Goal: Use online tool/utility: Use online tool/utility

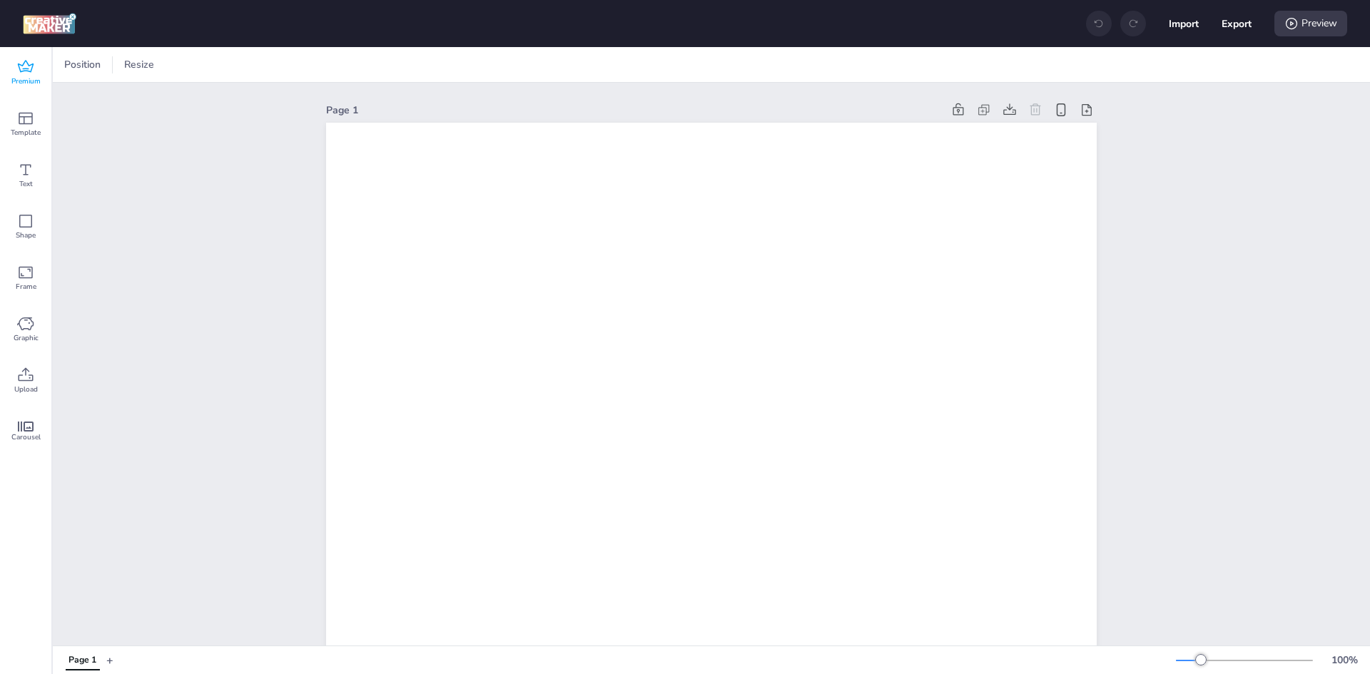
click at [39, 78] on span "Premium" at bounding box center [25, 81] width 29 height 11
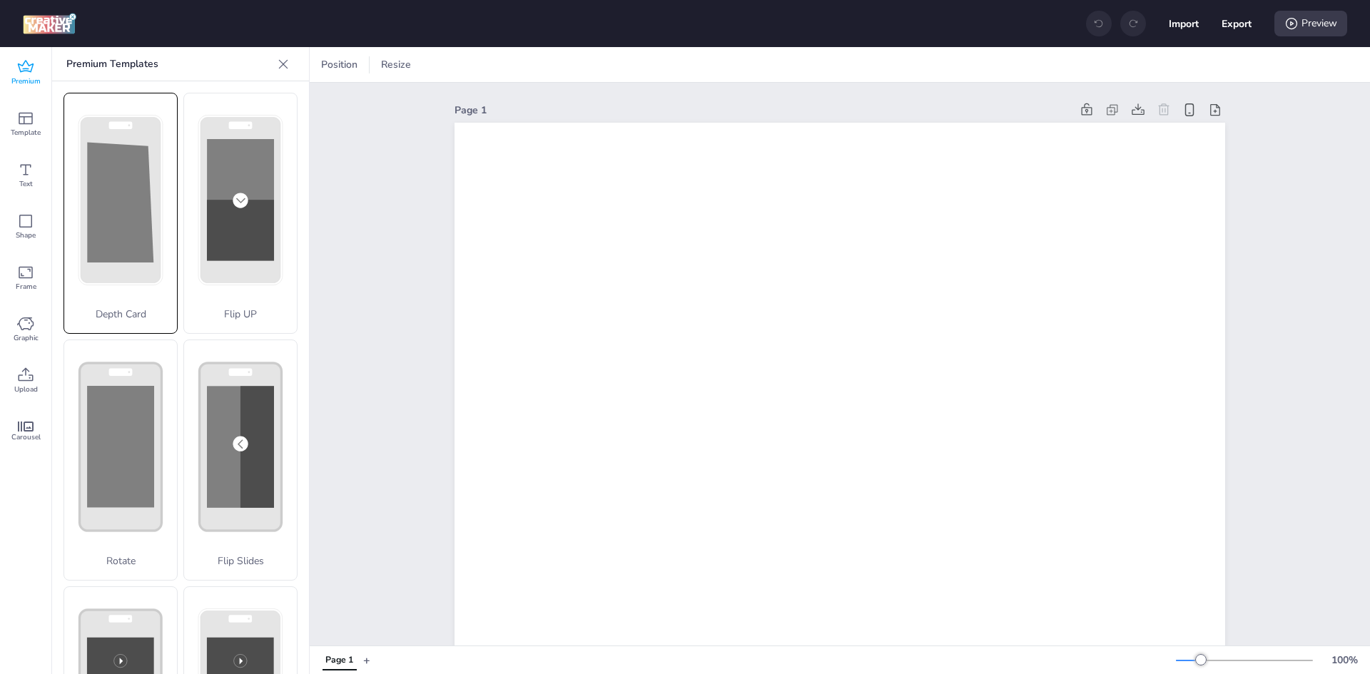
click at [0, 0] on polygon at bounding box center [0, 0] width 0 height 0
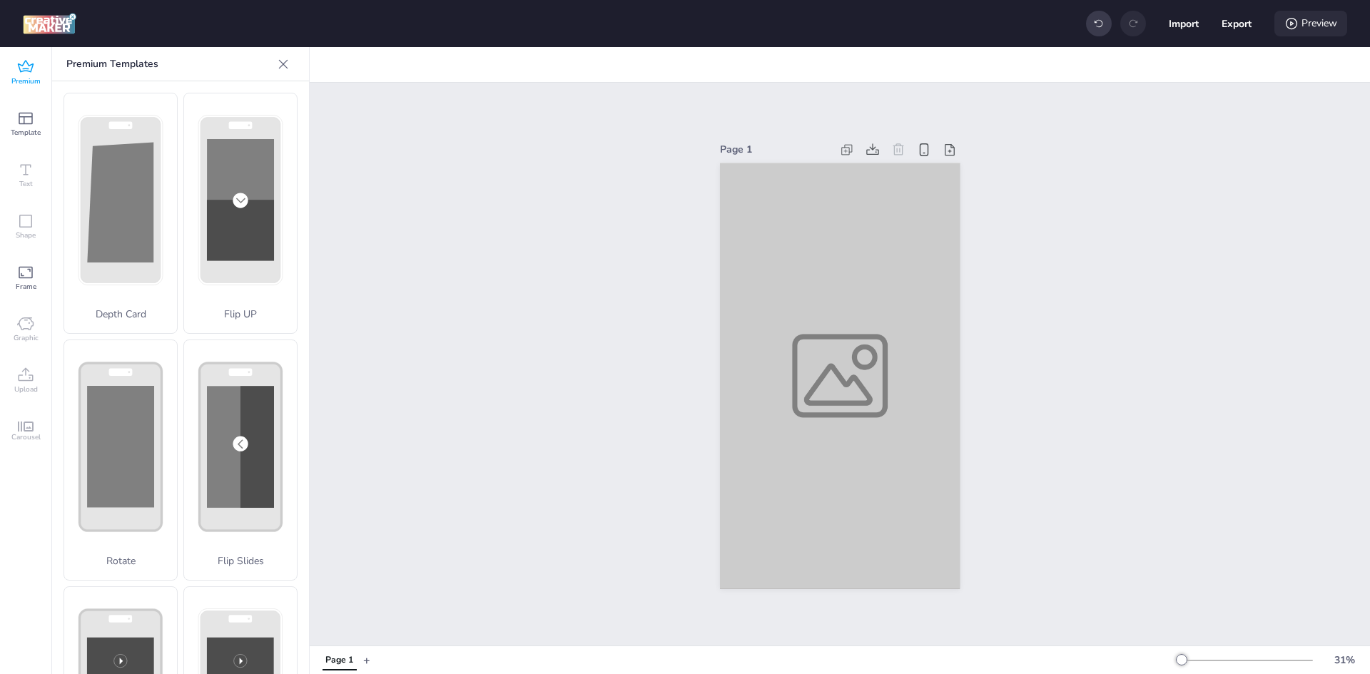
click at [1292, 26] on icon at bounding box center [1292, 23] width 14 height 14
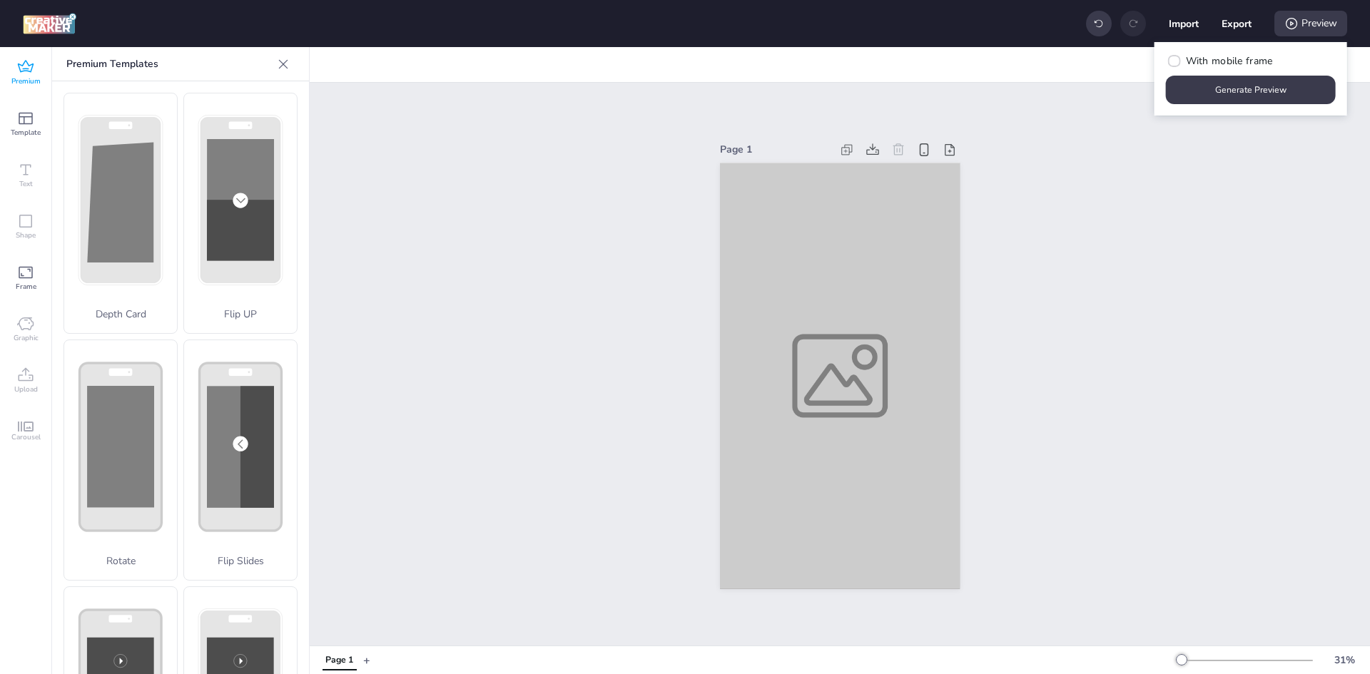
click at [1241, 94] on button "Generate Preview" at bounding box center [1251, 90] width 170 height 29
click at [1218, 67] on span "With mobile frame" at bounding box center [1229, 61] width 87 height 15
click at [1177, 67] on input "With mobile frame" at bounding box center [1172, 66] width 9 height 9
checkbox input "true"
click at [1220, 79] on button "Generate Preview" at bounding box center [1251, 90] width 165 height 28
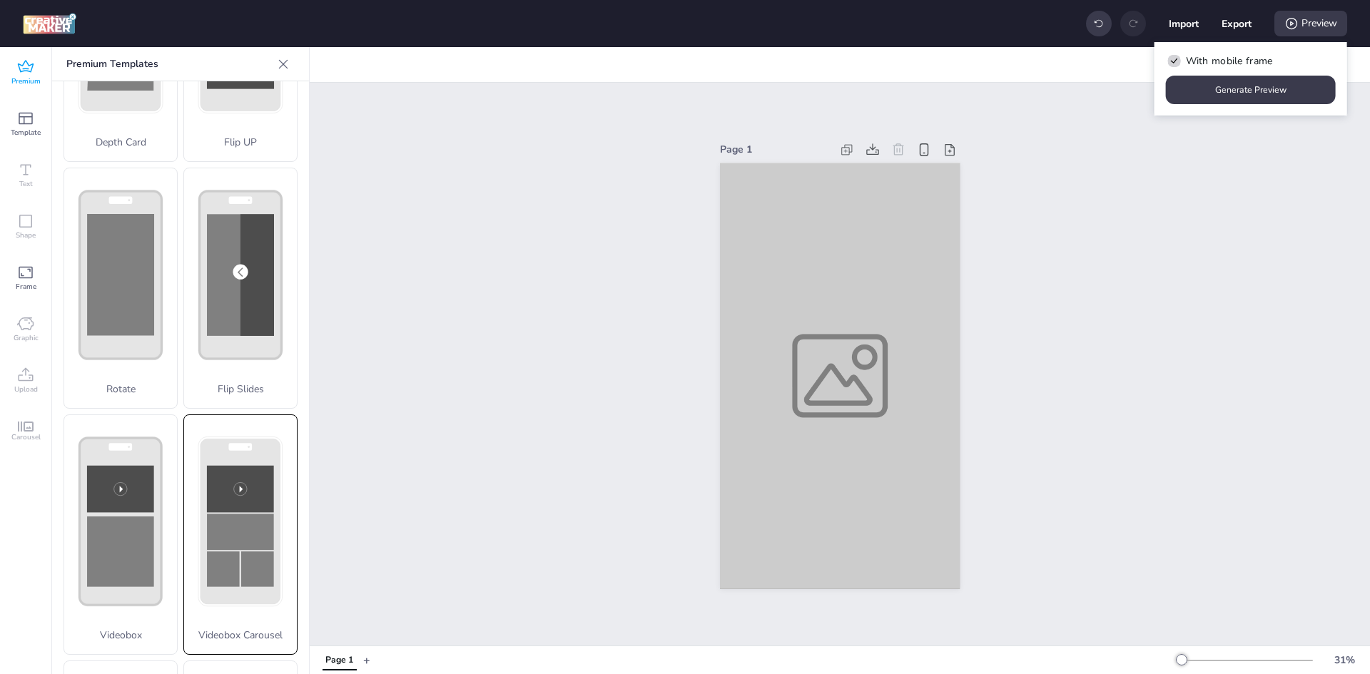
scroll to position [371, 0]
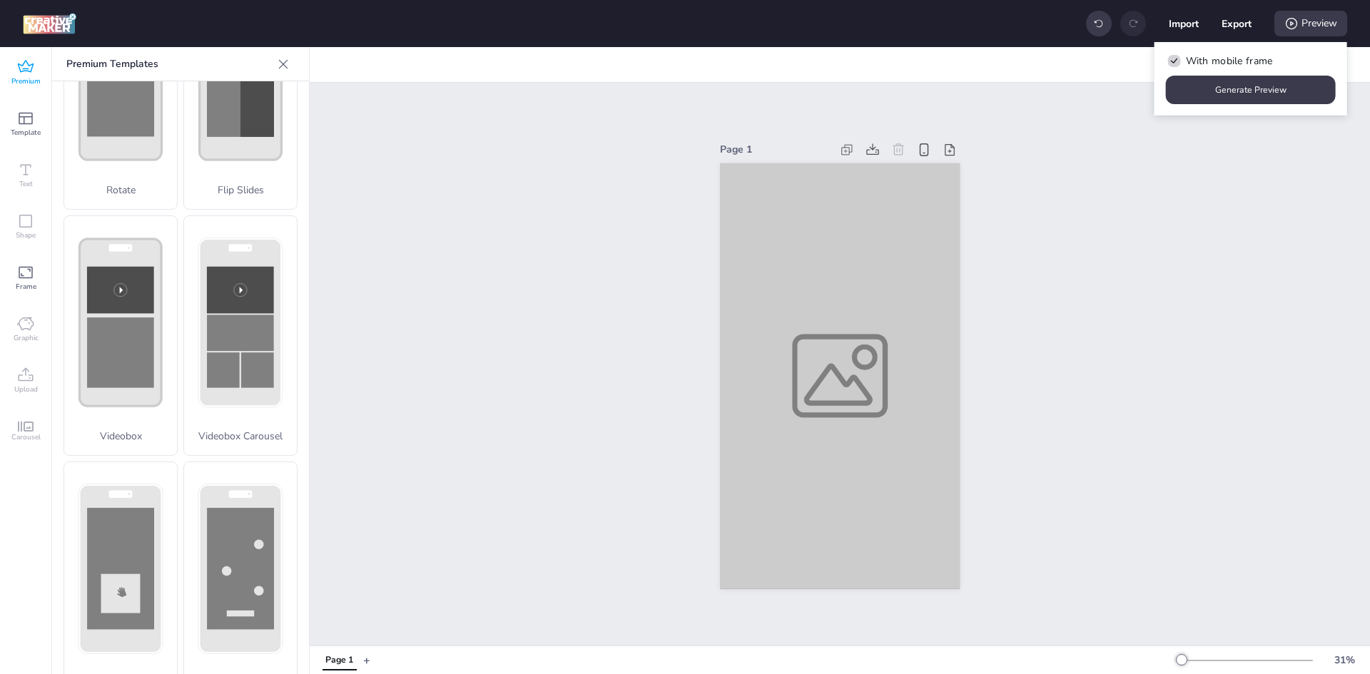
click at [24, 311] on div "Graphic" at bounding box center [25, 329] width 51 height 51
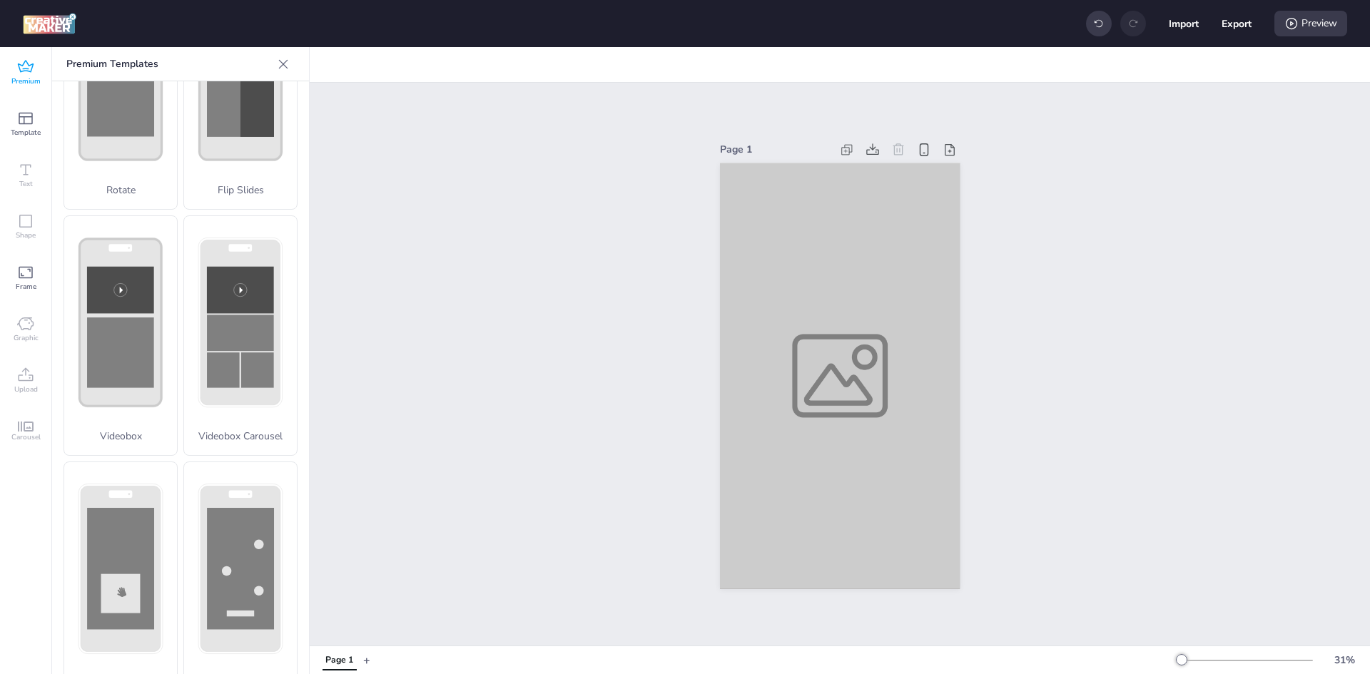
click at [31, 325] on icon at bounding box center [25, 323] width 17 height 17
click at [21, 283] on span "Frame" at bounding box center [26, 286] width 21 height 11
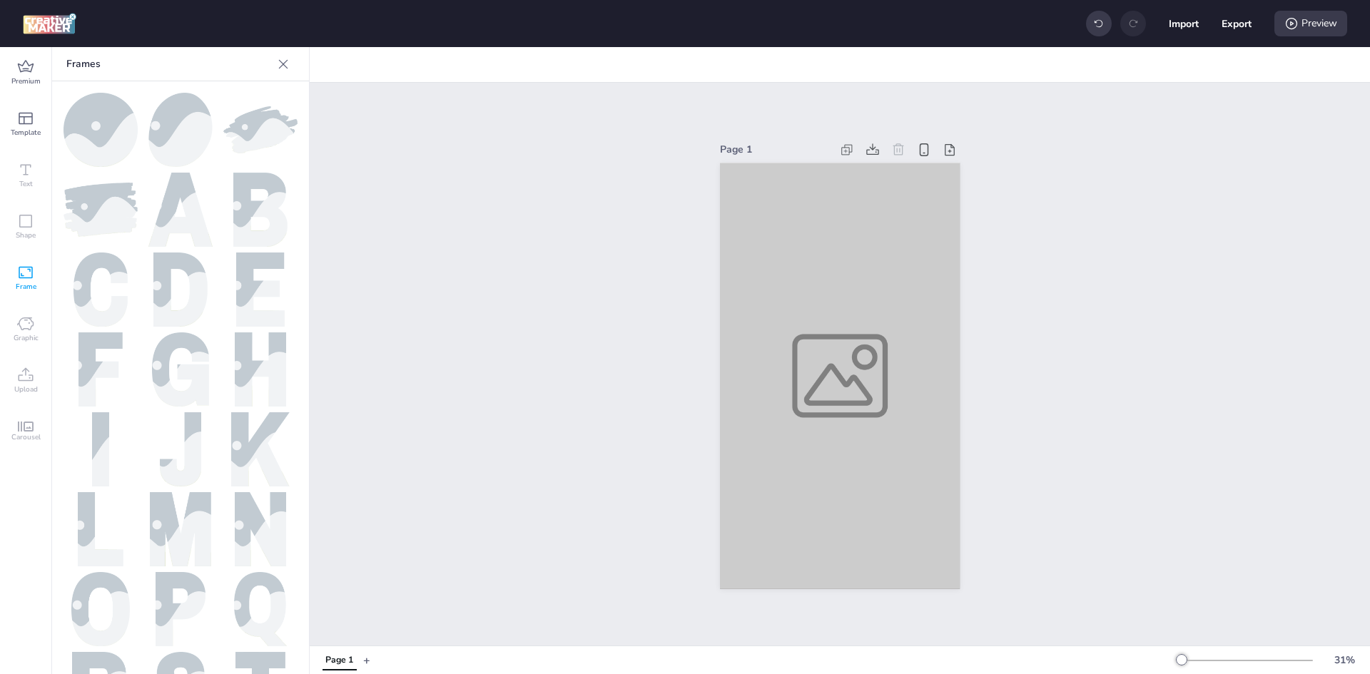
click at [25, 335] on span "Graphic" at bounding box center [26, 338] width 25 height 11
drag, startPoint x: 25, startPoint y: 335, endPoint x: 25, endPoint y: 347, distance: 12.1
click at [25, 343] on span "Graphic" at bounding box center [26, 338] width 25 height 11
click at [29, 397] on div "Upload" at bounding box center [25, 380] width 51 height 51
click at [30, 424] on icon at bounding box center [26, 427] width 16 height 10
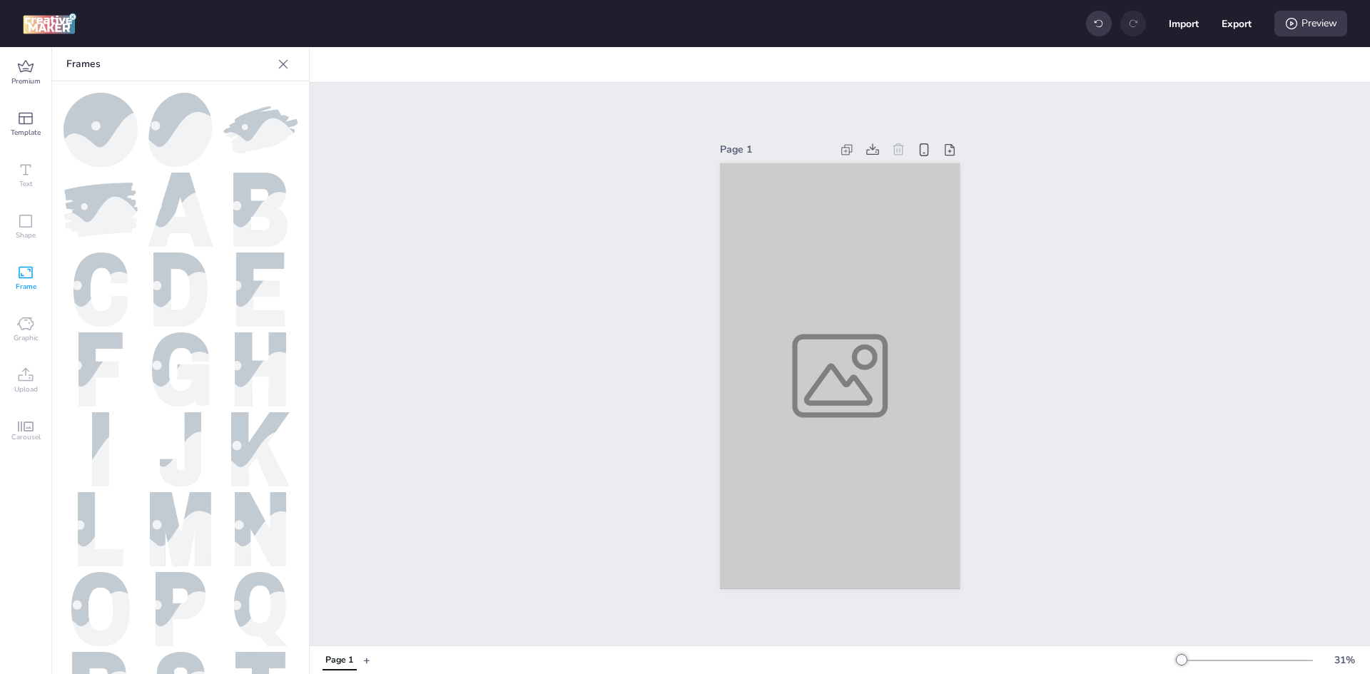
click at [30, 427] on icon at bounding box center [26, 427] width 16 height 10
click at [24, 368] on icon at bounding box center [25, 375] width 17 height 17
click at [24, 367] on icon at bounding box center [25, 375] width 17 height 17
click at [23, 310] on div "Graphic" at bounding box center [25, 329] width 51 height 51
click at [21, 284] on span "Frame" at bounding box center [26, 286] width 21 height 11
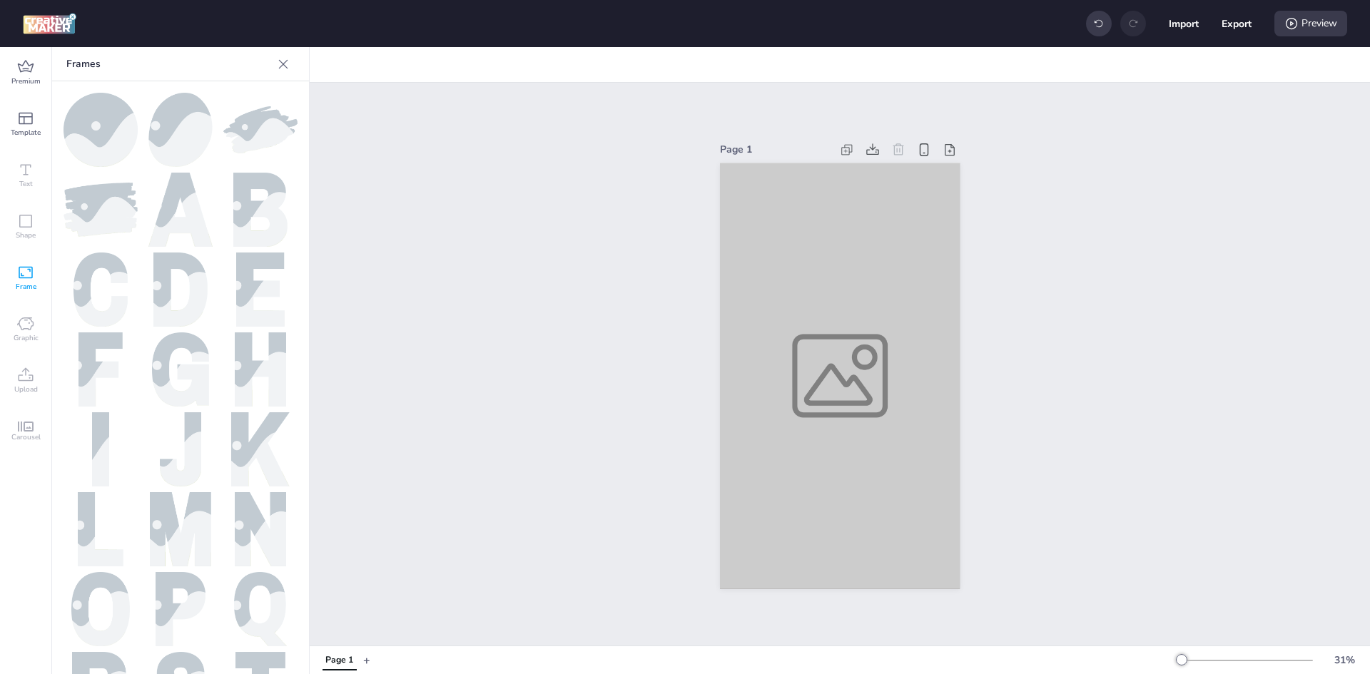
click at [79, 199] on img at bounding box center [101, 210] width 74 height 54
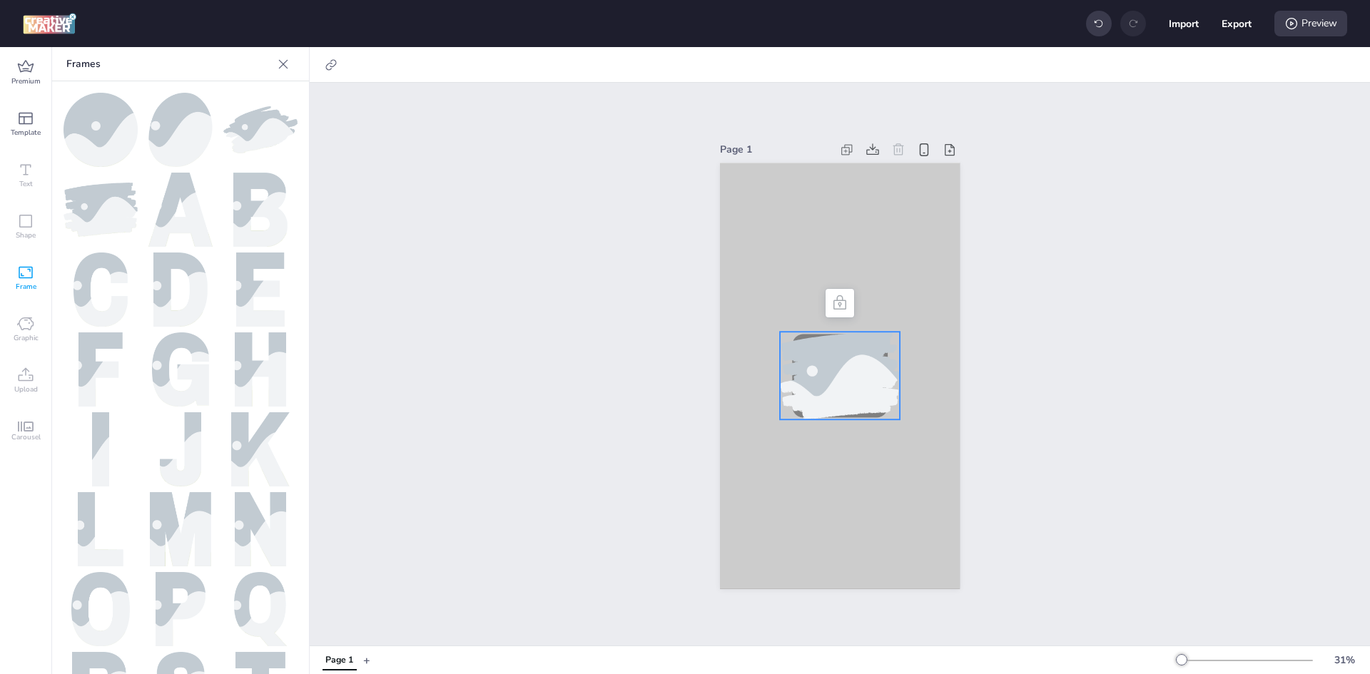
click at [28, 423] on icon at bounding box center [26, 427] width 16 height 10
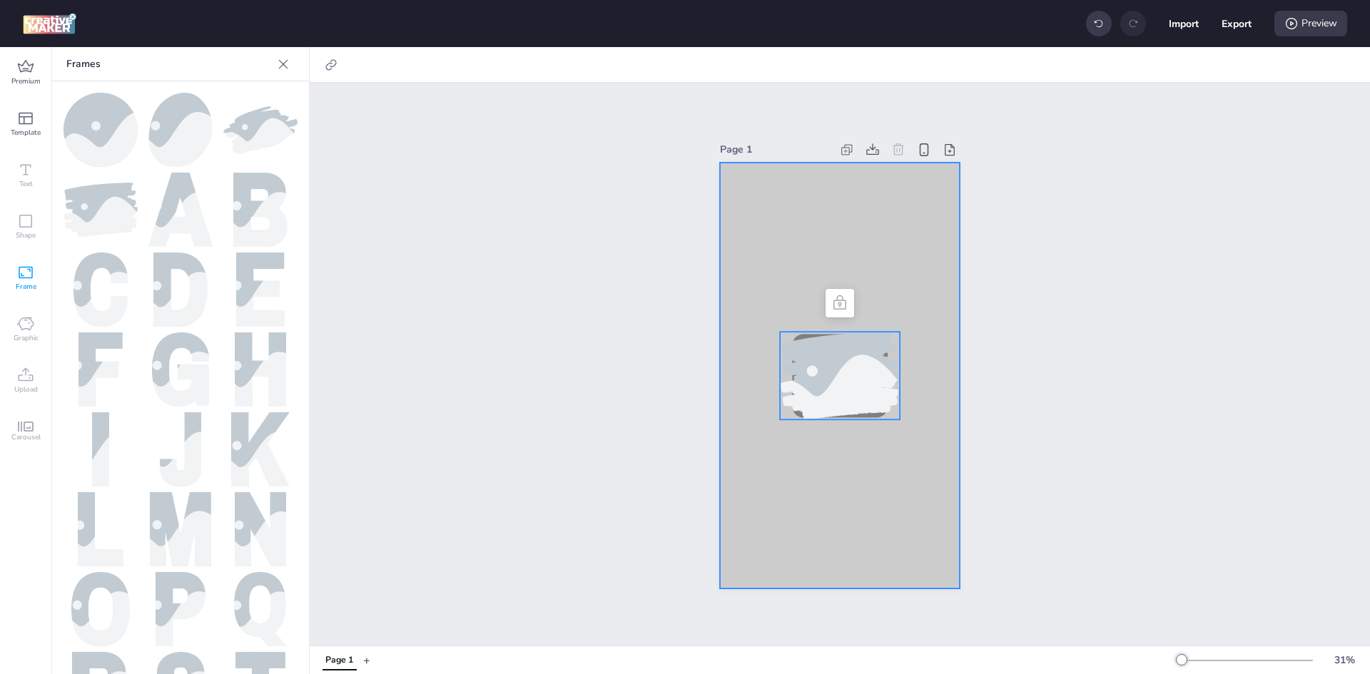
drag, startPoint x: 835, startPoint y: 340, endPoint x: 801, endPoint y: 327, distance: 35.9
click at [801, 163] on div at bounding box center [840, 163] width 240 height 0
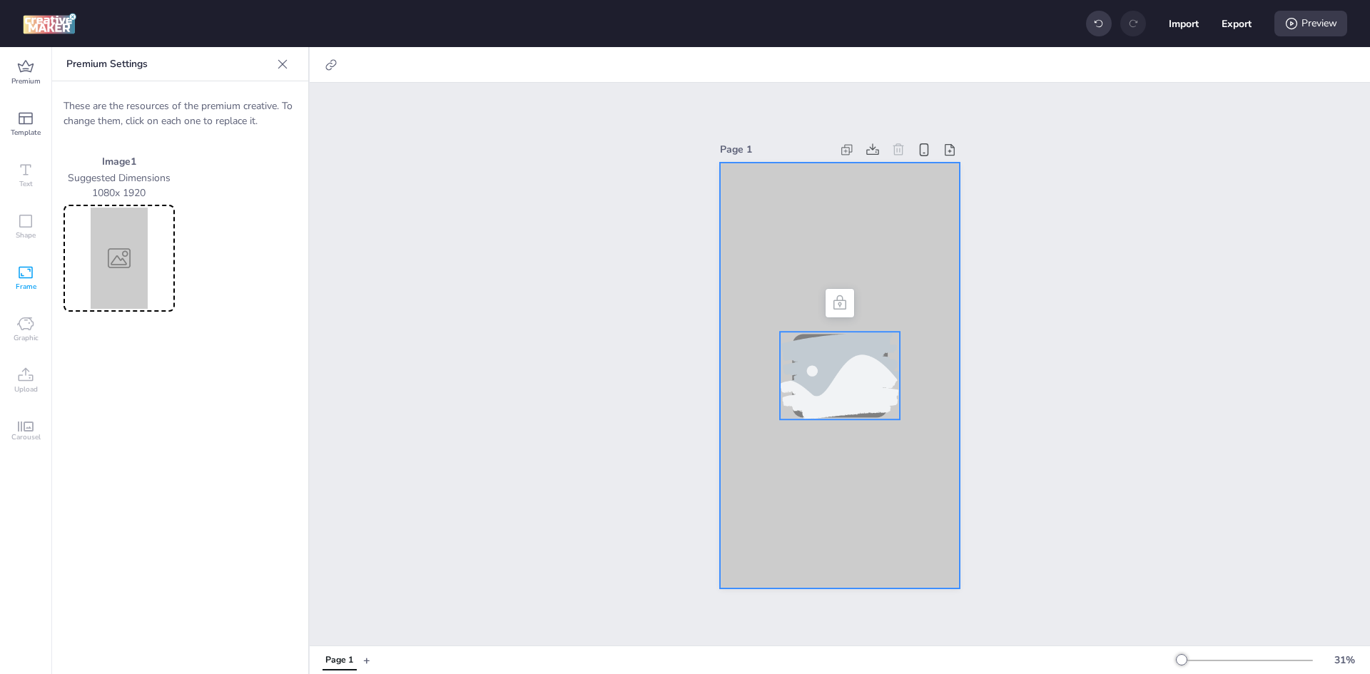
drag, startPoint x: 799, startPoint y: 345, endPoint x: 770, endPoint y: 318, distance: 38.9
click at [770, 163] on div at bounding box center [840, 163] width 240 height 0
drag, startPoint x: 776, startPoint y: 348, endPoint x: 719, endPoint y: 303, distance: 72.1
click at [721, 163] on div at bounding box center [840, 163] width 240 height 0
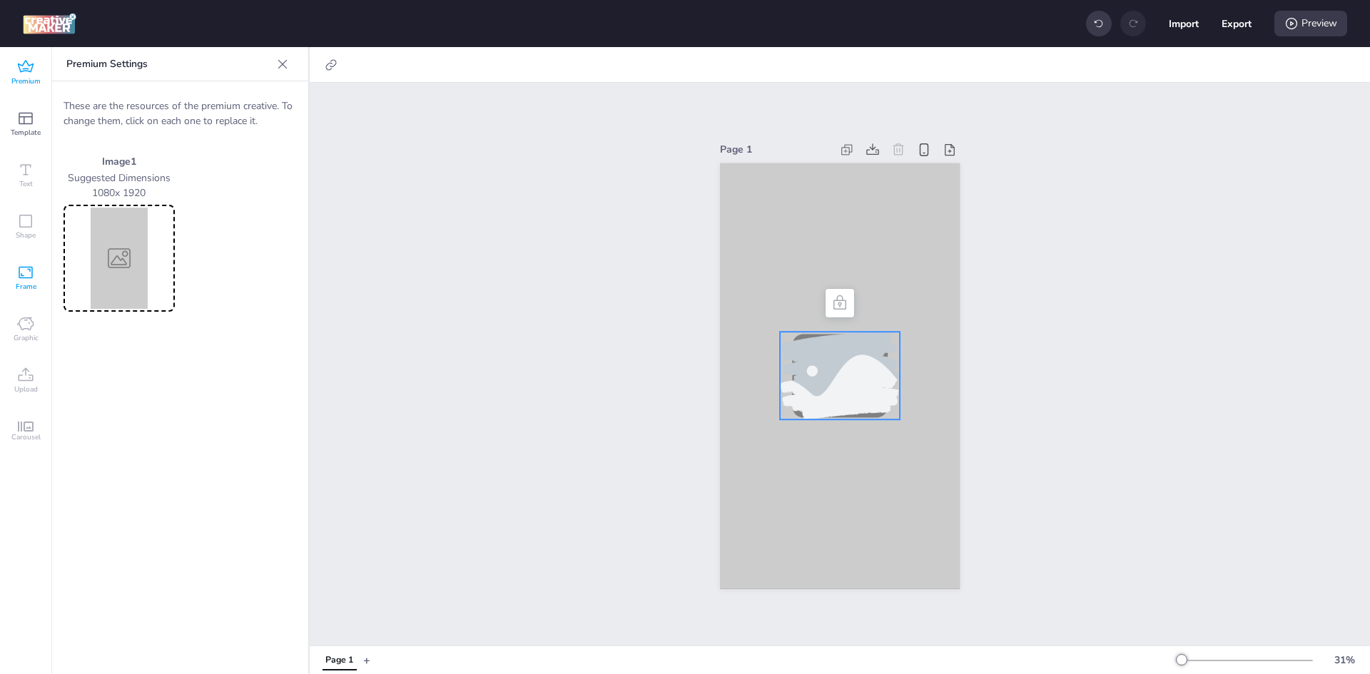
click at [35, 70] on div "Premium" at bounding box center [25, 72] width 51 height 51
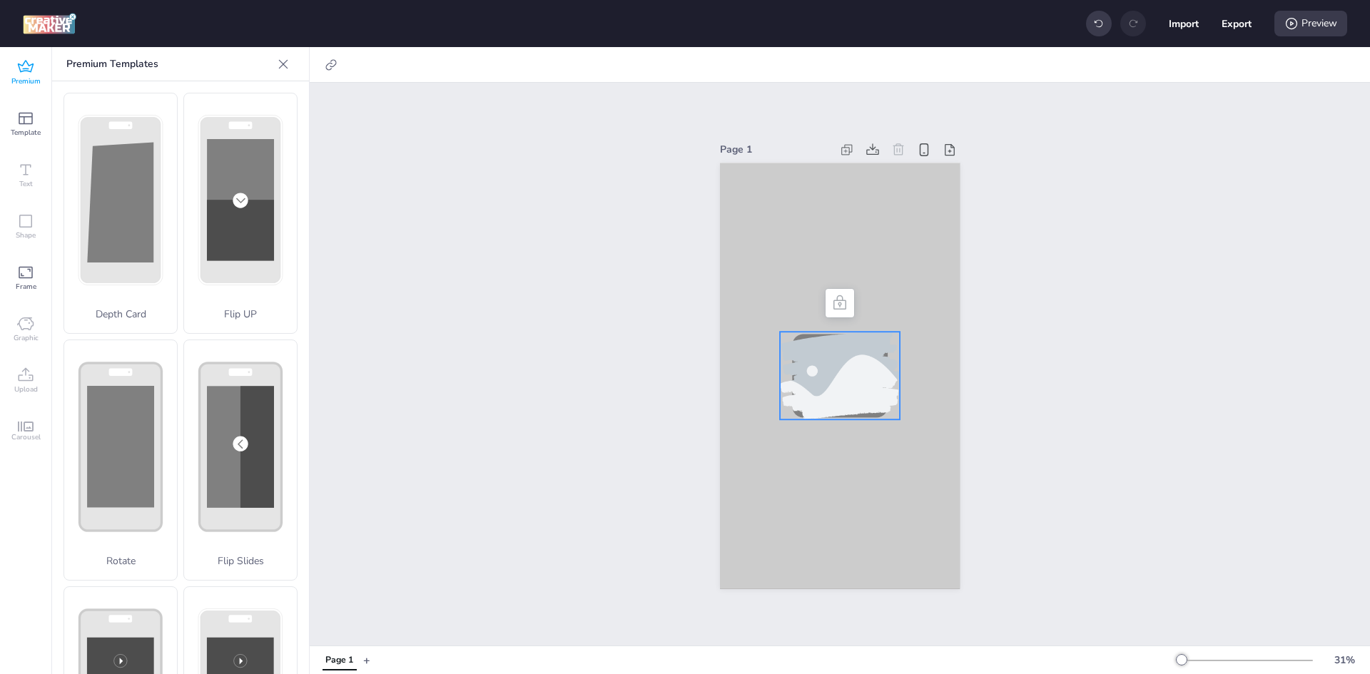
click at [50, 29] on img at bounding box center [50, 23] width 54 height 21
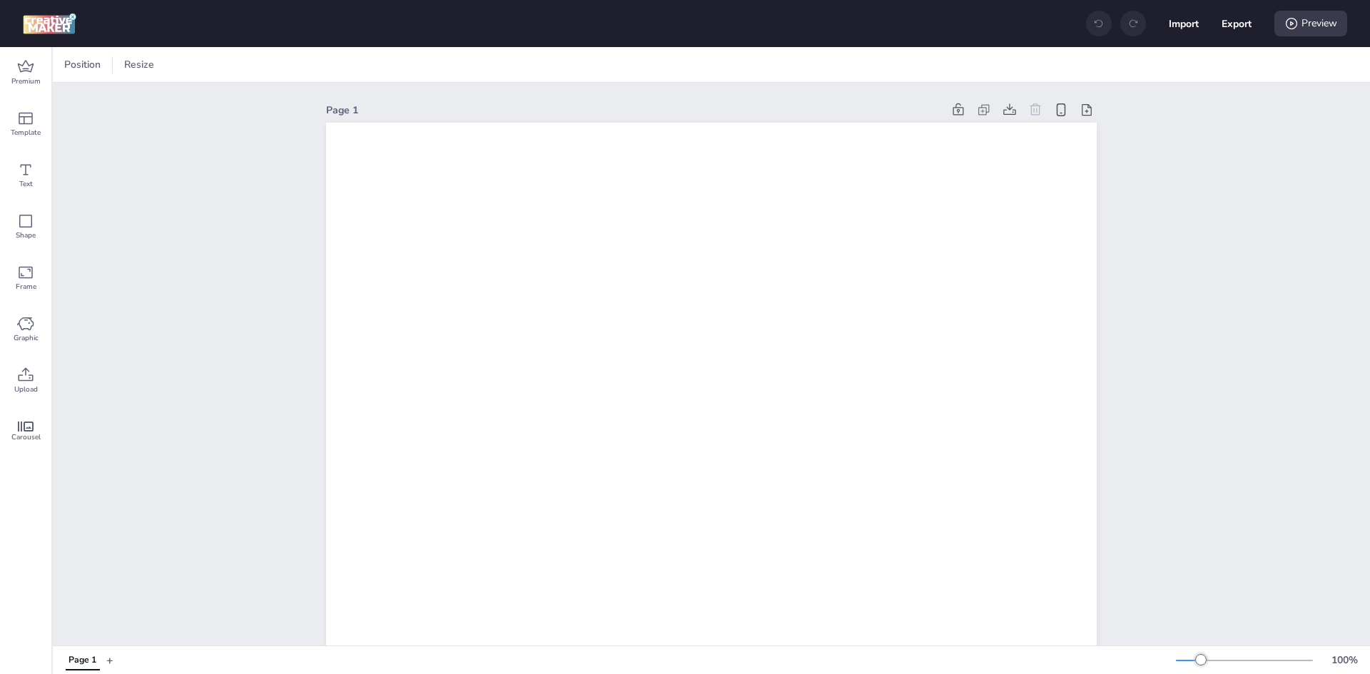
click at [73, 18] on img at bounding box center [50, 23] width 54 height 21
drag, startPoint x: 0, startPoint y: 0, endPoint x: 988, endPoint y: -62, distance: 990.3
click at [988, 0] on html "Import Export Preview Premium Template Text Shape Frame Graphic Upload Carousel…" at bounding box center [685, 337] width 1370 height 674
click at [1167, 36] on div "Import Export Preview" at bounding box center [1216, 24] width 261 height 30
click at [1171, 31] on button "Import" at bounding box center [1184, 24] width 30 height 30
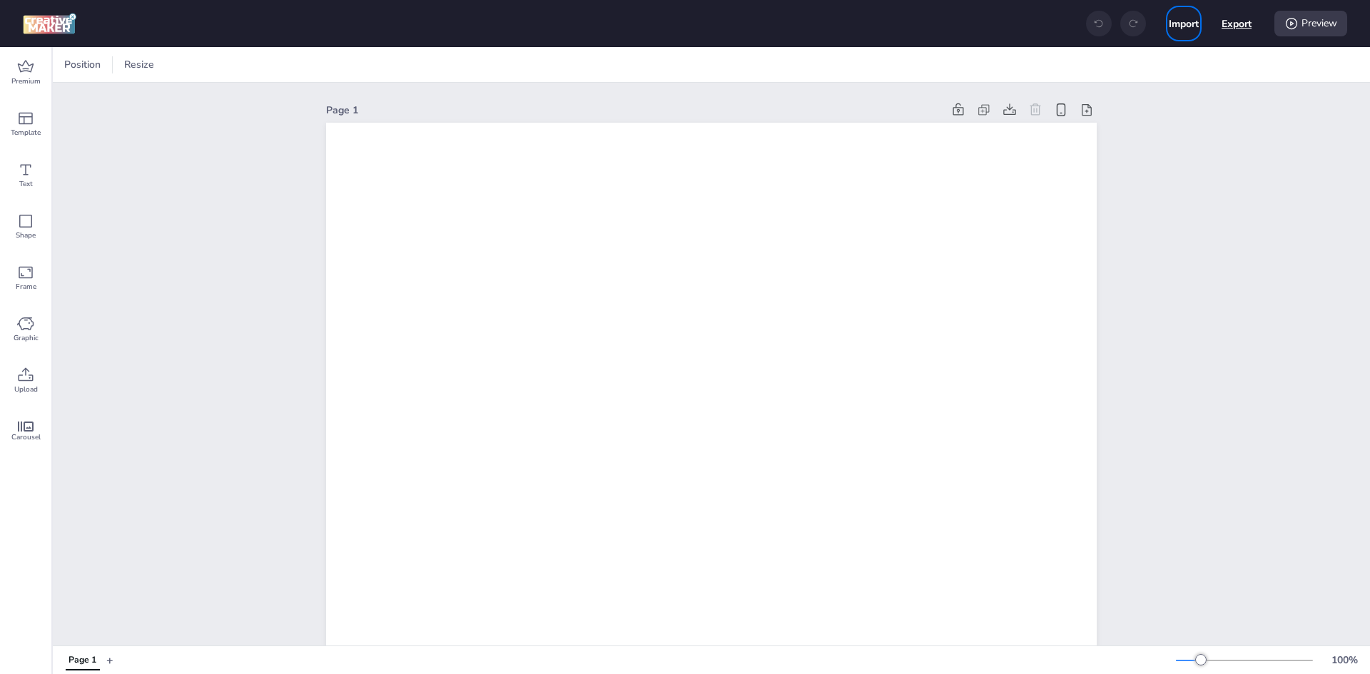
click at [1222, 26] on button "Export" at bounding box center [1237, 24] width 30 height 30
select select "html"
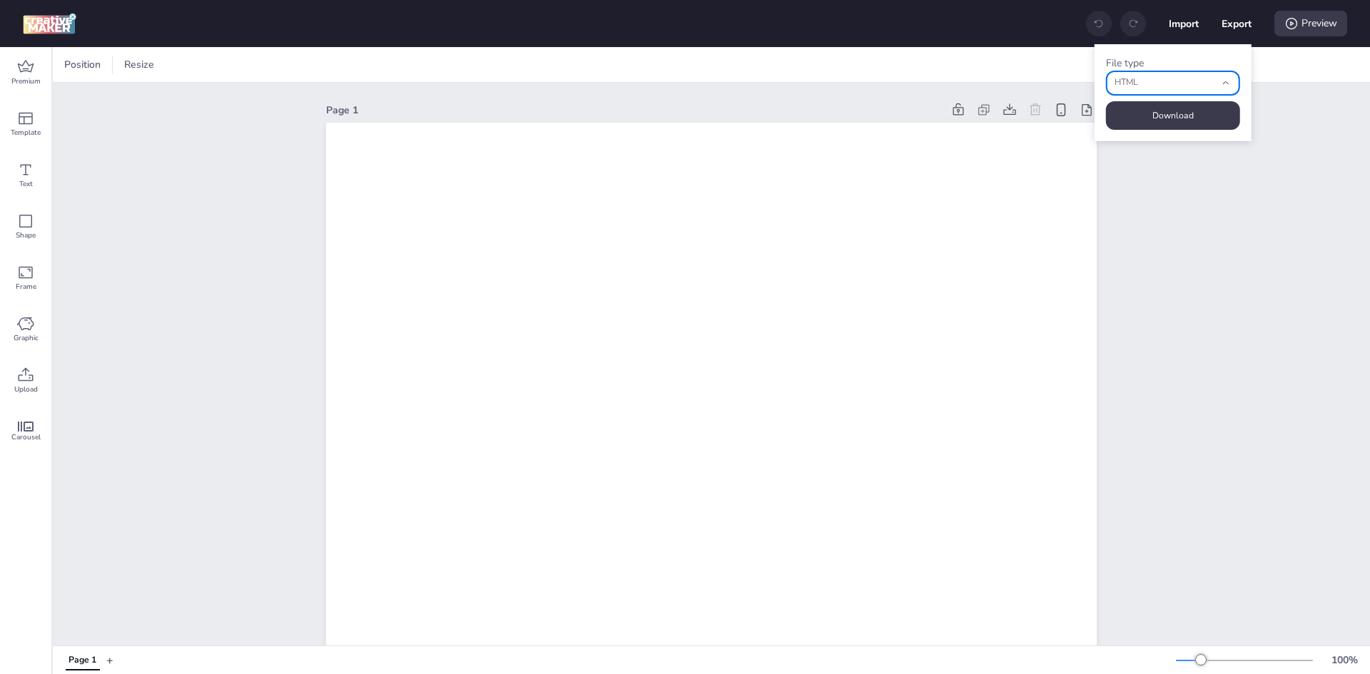
click at [1157, 88] on span "HTML" at bounding box center [1165, 82] width 101 height 13
click at [1154, 87] on span "HTML" at bounding box center [1165, 82] width 101 height 13
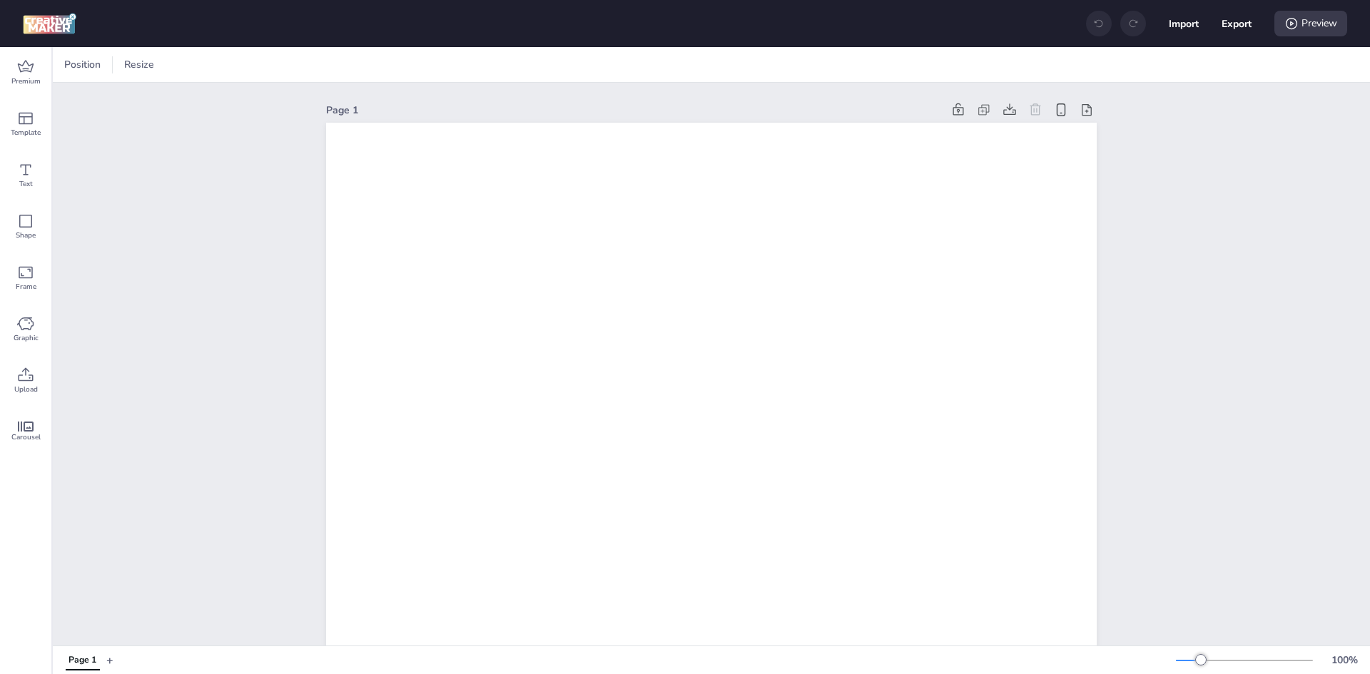
click at [1123, 28] on div at bounding box center [1133, 24] width 26 height 26
click at [1123, 22] on div at bounding box center [1133, 24] width 26 height 26
drag, startPoint x: 363, startPoint y: 138, endPoint x: 381, endPoint y: 138, distance: 17.8
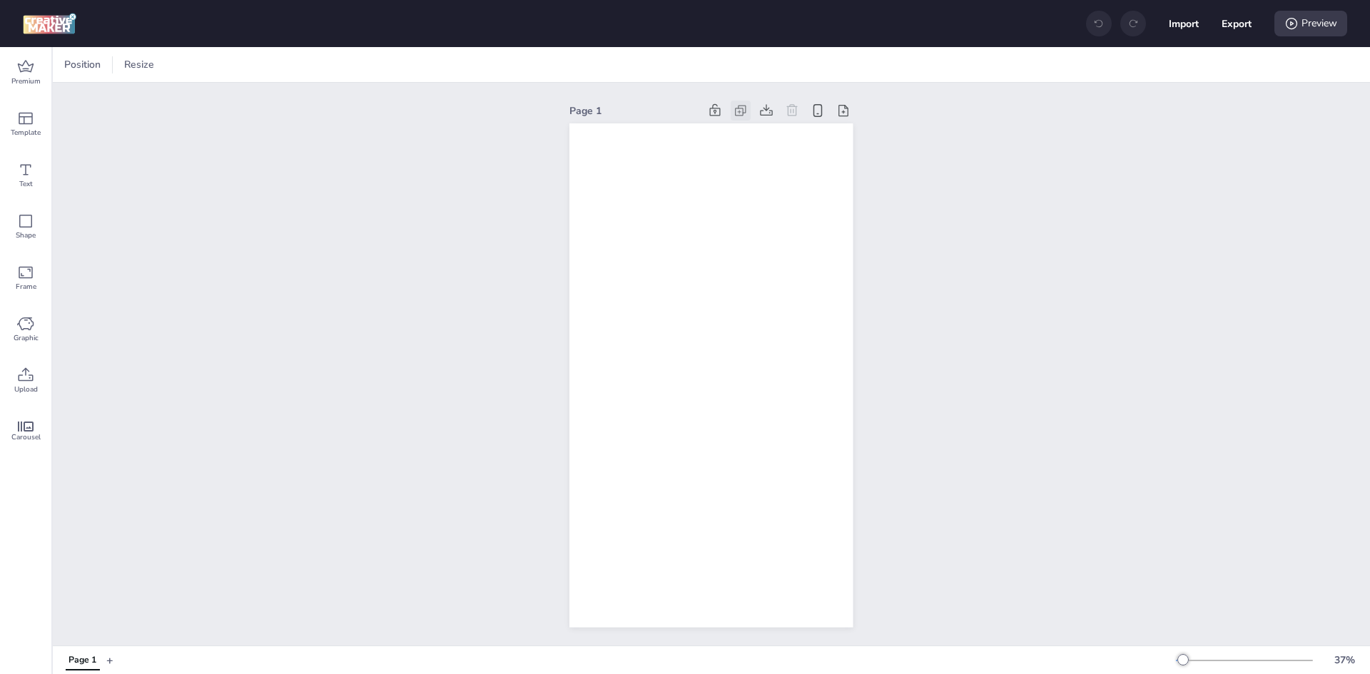
click at [744, 111] on div at bounding box center [741, 111] width 20 height 20
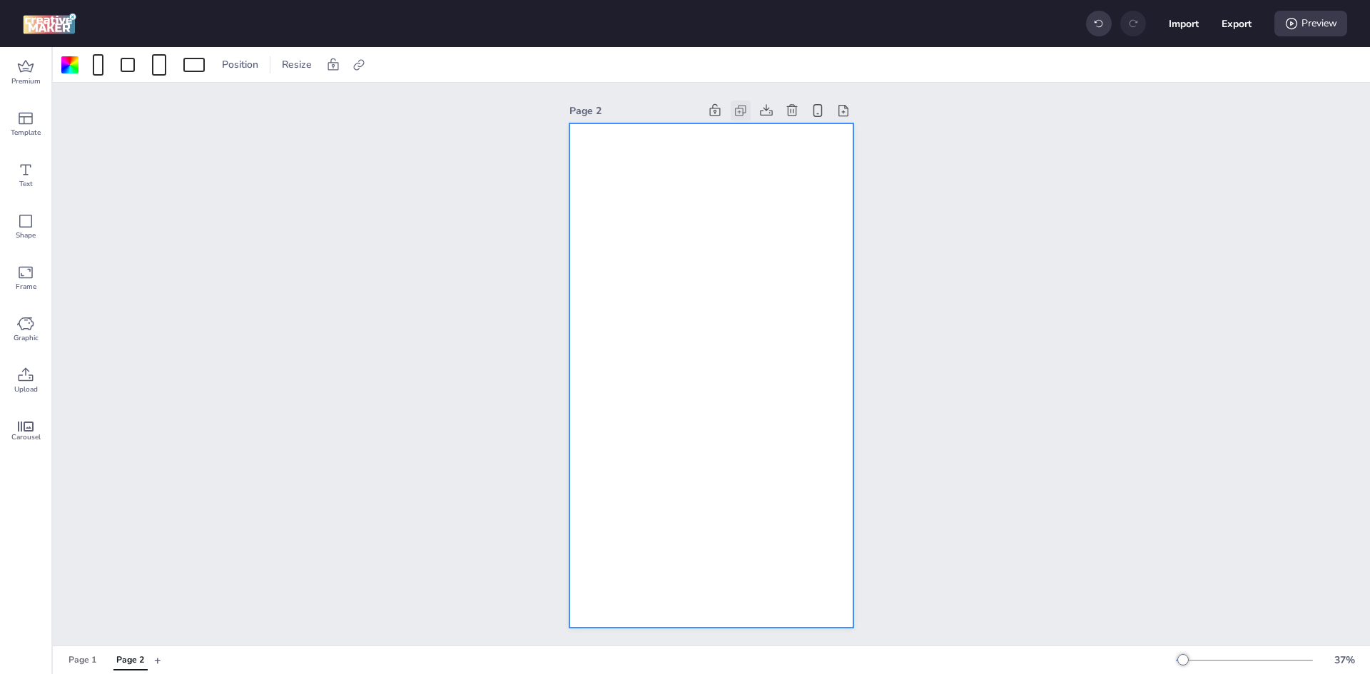
click at [741, 111] on icon at bounding box center [741, 110] width 14 height 14
click at [77, 72] on div at bounding box center [70, 65] width 23 height 23
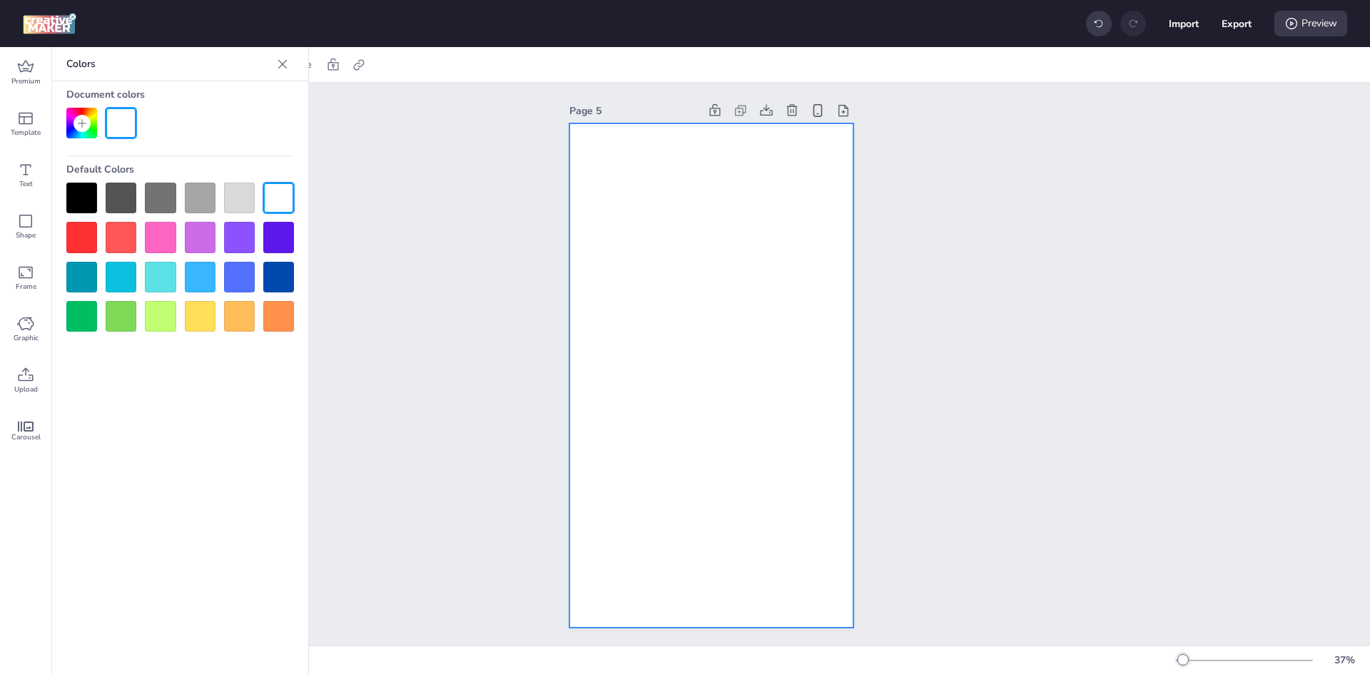
click at [124, 200] on div at bounding box center [121, 198] width 31 height 31
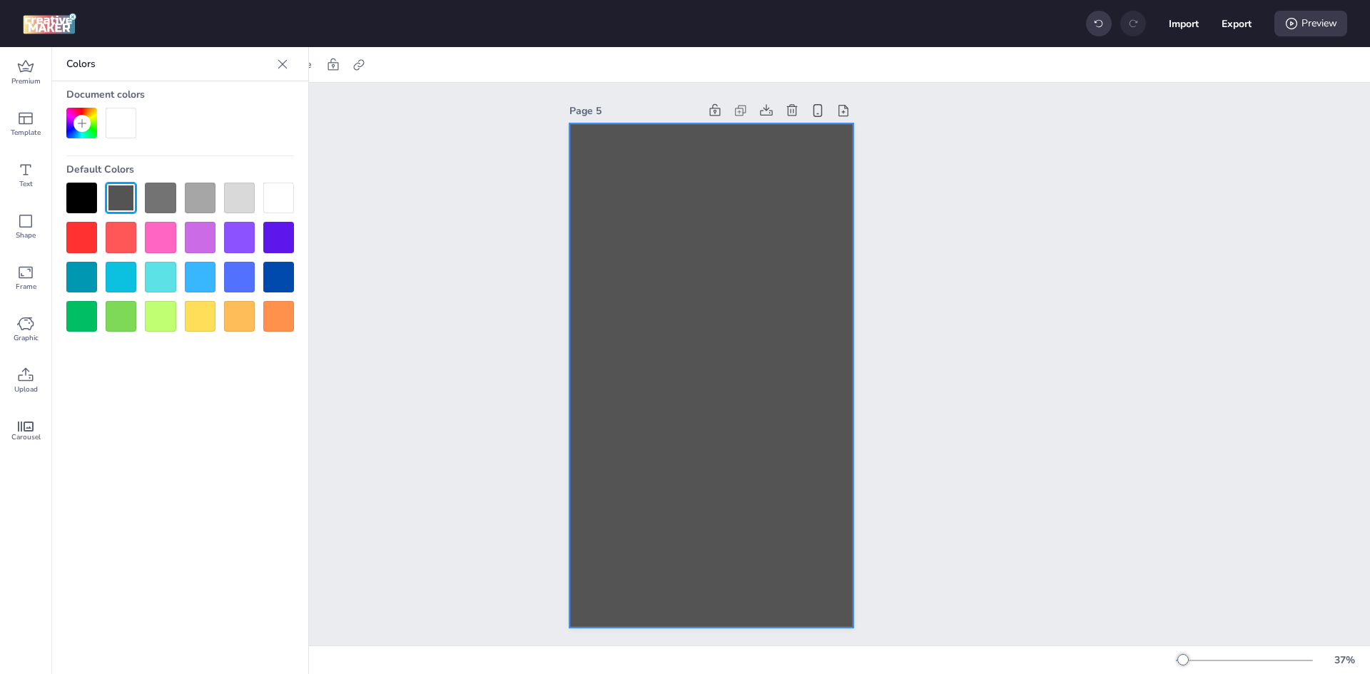
click at [480, 291] on div "Page 5" at bounding box center [711, 364] width 1317 height 563
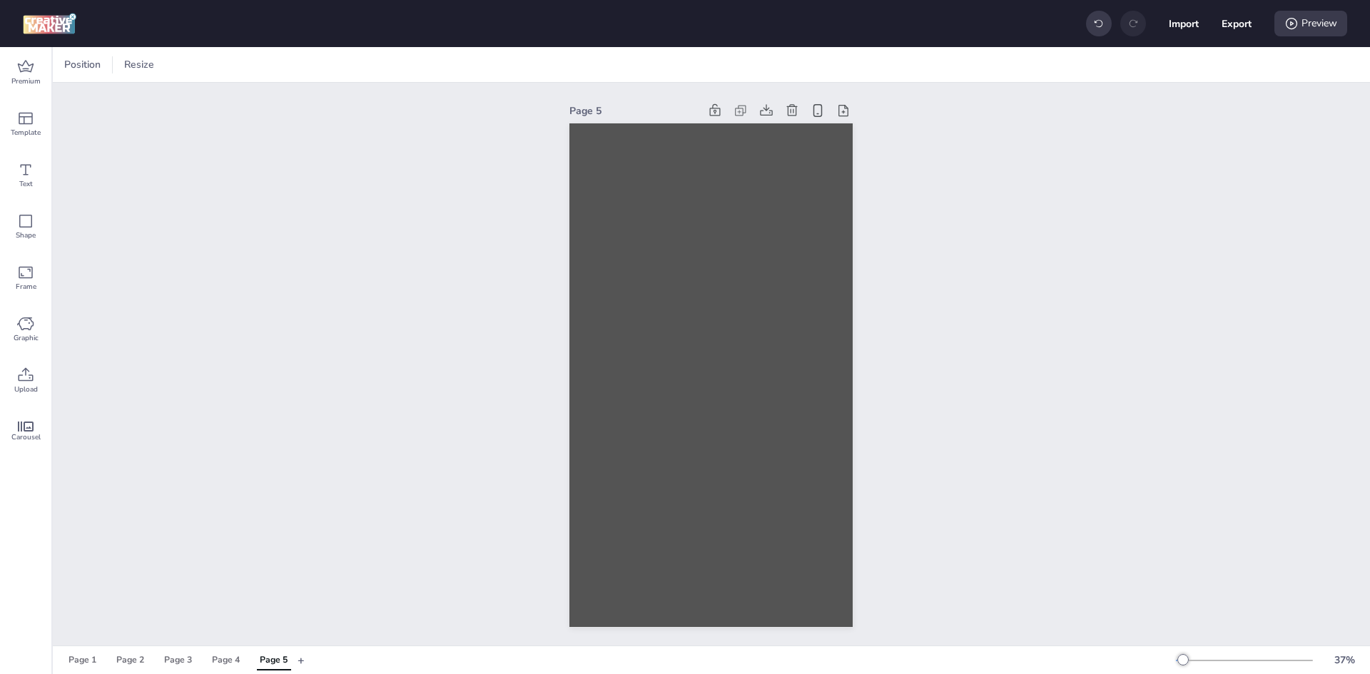
click at [596, 105] on div "Page 5" at bounding box center [633, 110] width 129 height 15
click at [840, 111] on icon at bounding box center [843, 110] width 14 height 14
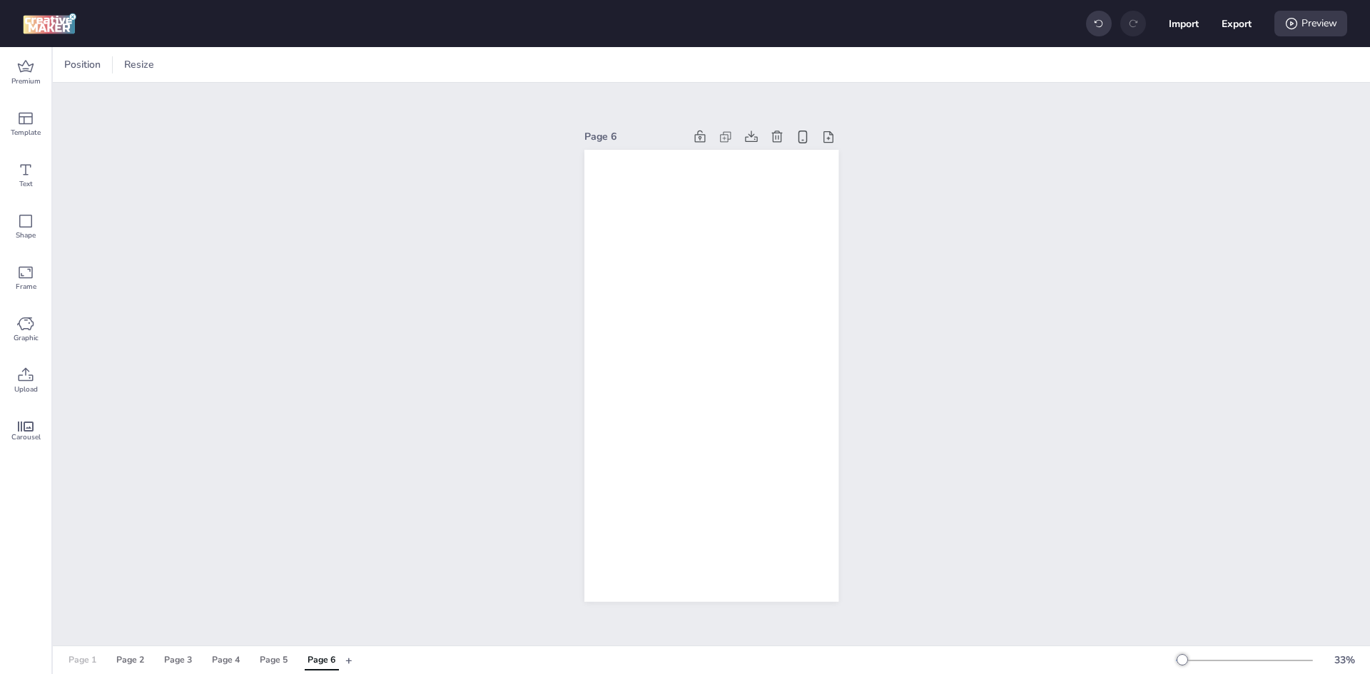
click at [85, 658] on div "Page 1" at bounding box center [83, 660] width 28 height 13
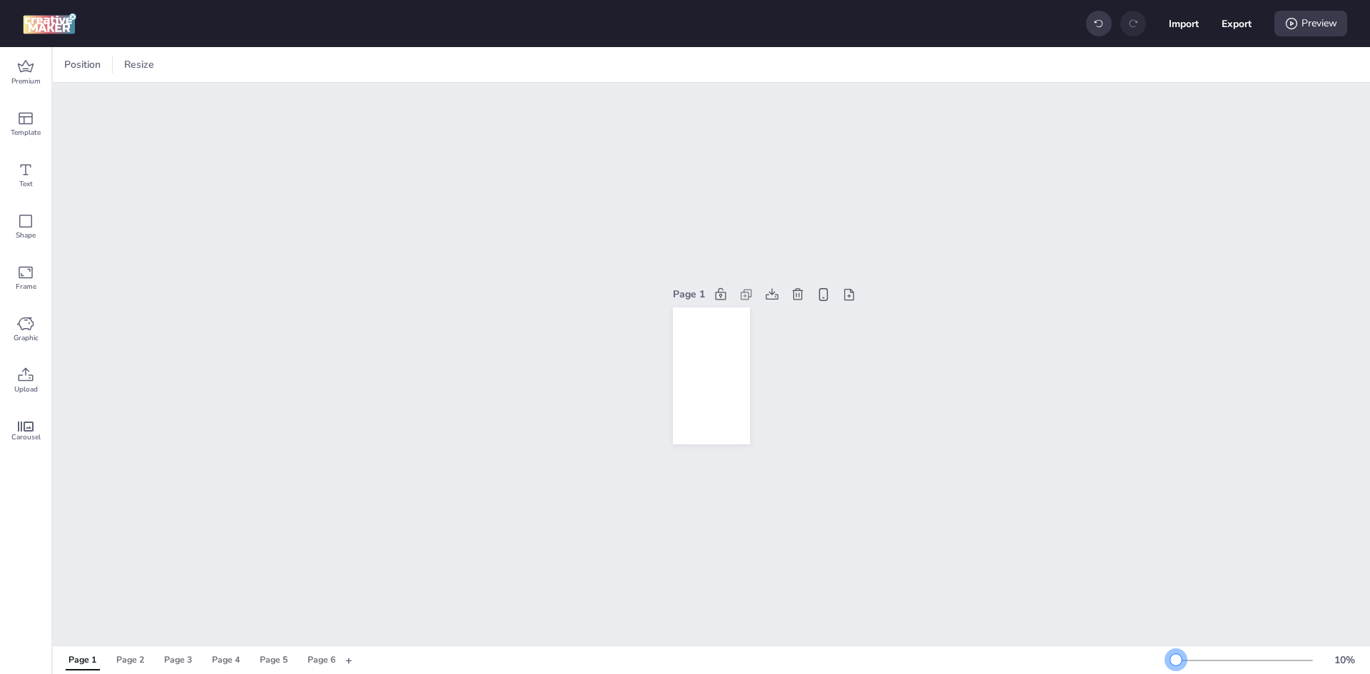
drag, startPoint x: 1210, startPoint y: 665, endPoint x: 830, endPoint y: 655, distance: 379.8
click at [848, 660] on div "Page 1 Page 2 Page 3 Page 4 Page 5 Page 6 + 10 %" at bounding box center [711, 660] width 1317 height 25
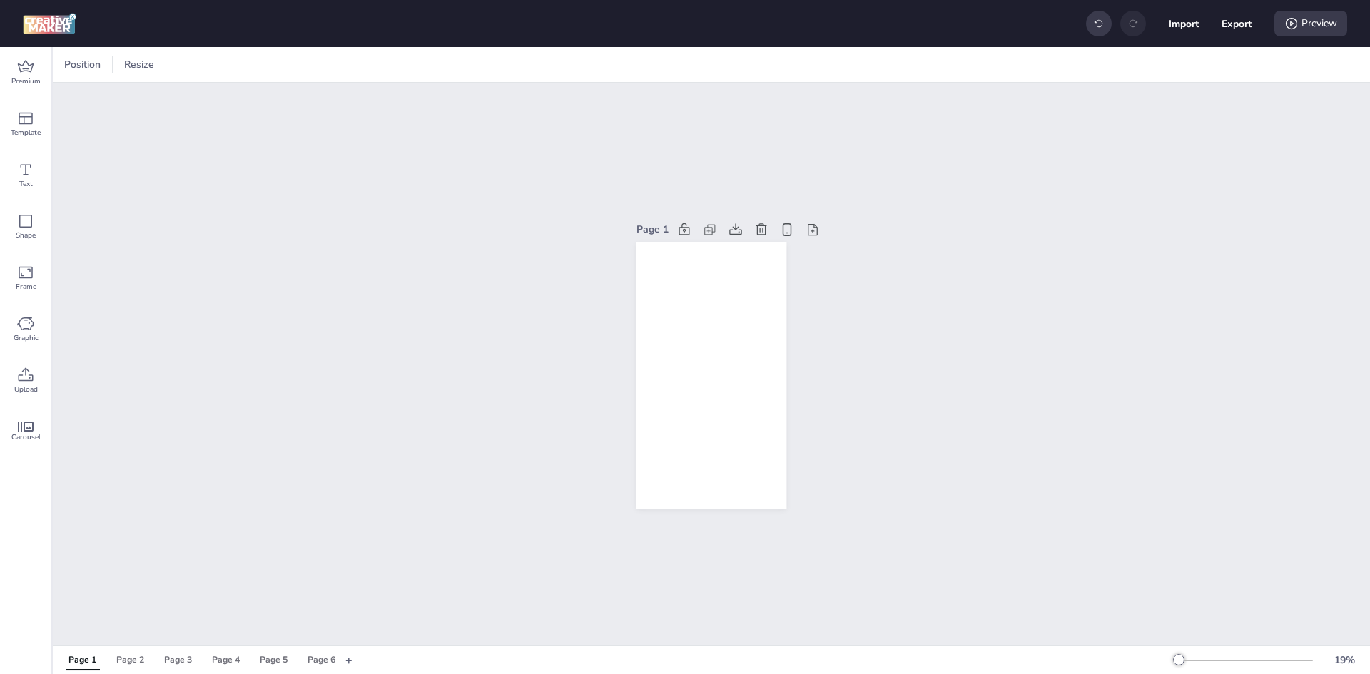
click at [96, 663] on div "Page 1" at bounding box center [83, 660] width 28 height 13
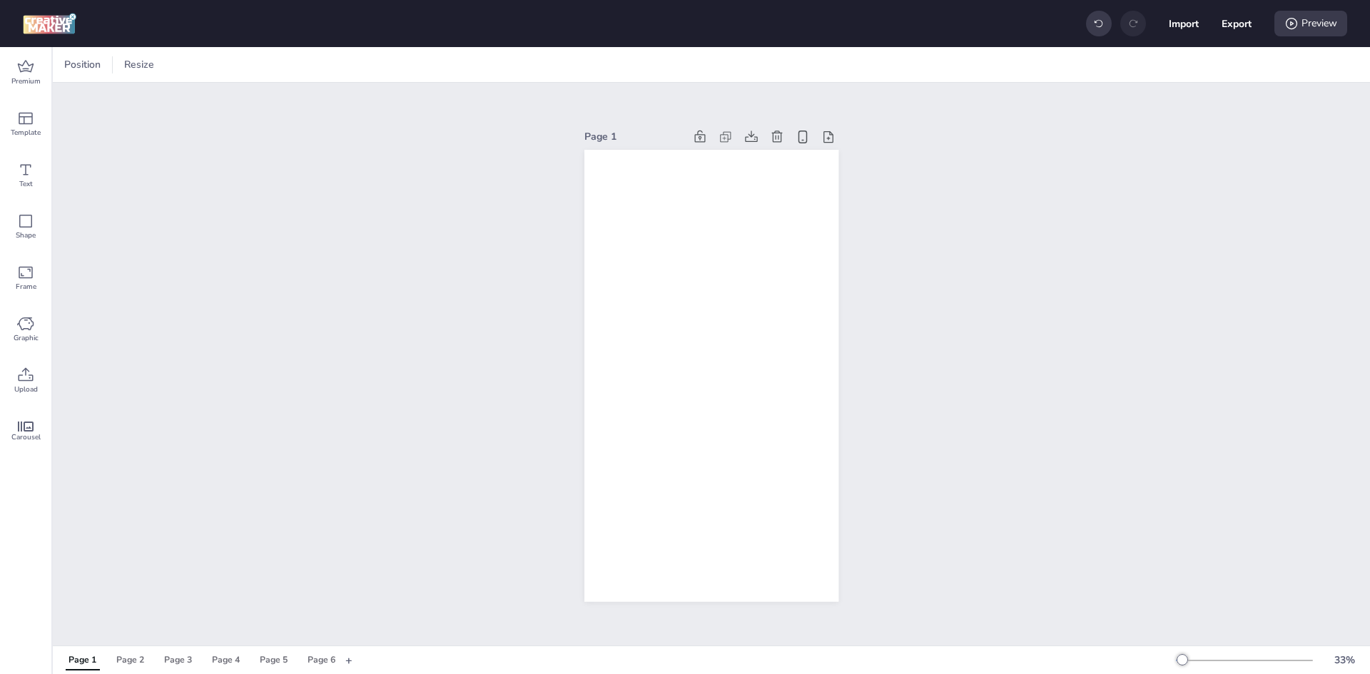
click at [95, 663] on div "Page 1" at bounding box center [83, 660] width 28 height 13
click at [81, 116] on div "Page 1" at bounding box center [711, 364] width 1317 height 563
click at [26, 124] on icon at bounding box center [26, 119] width 14 height 12
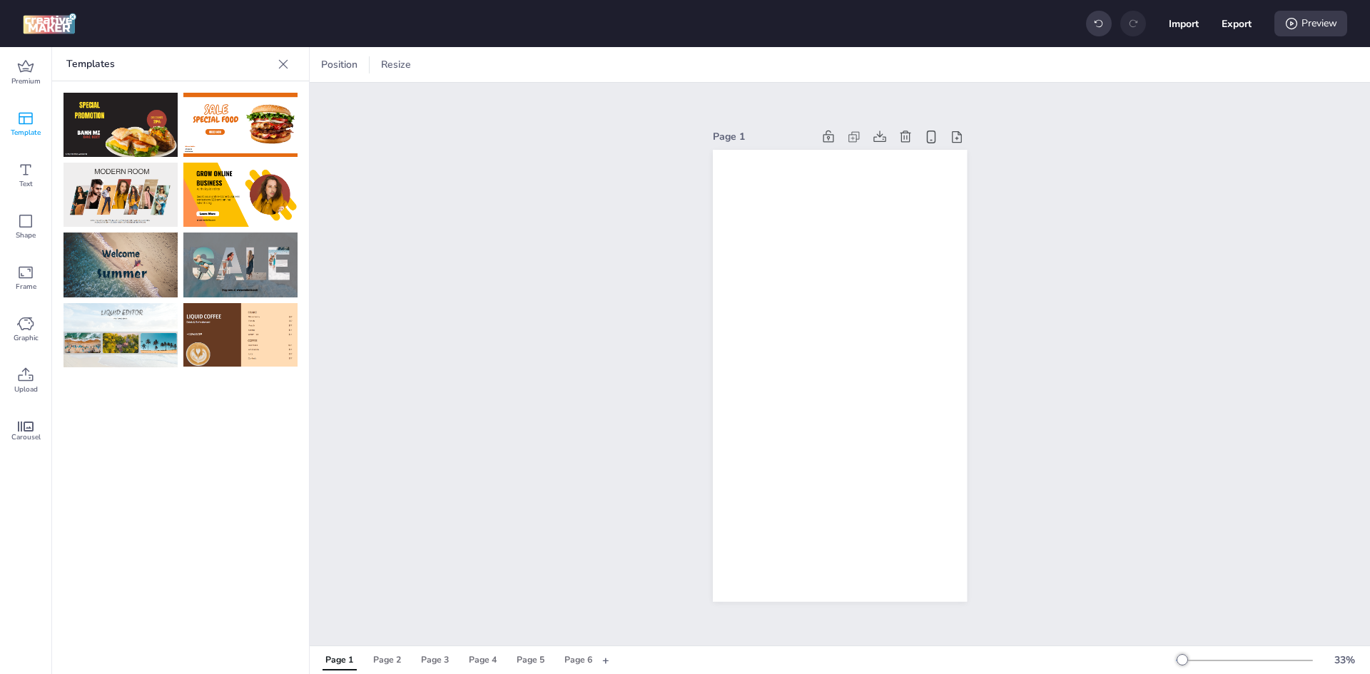
click at [146, 201] on img at bounding box center [121, 195] width 114 height 64
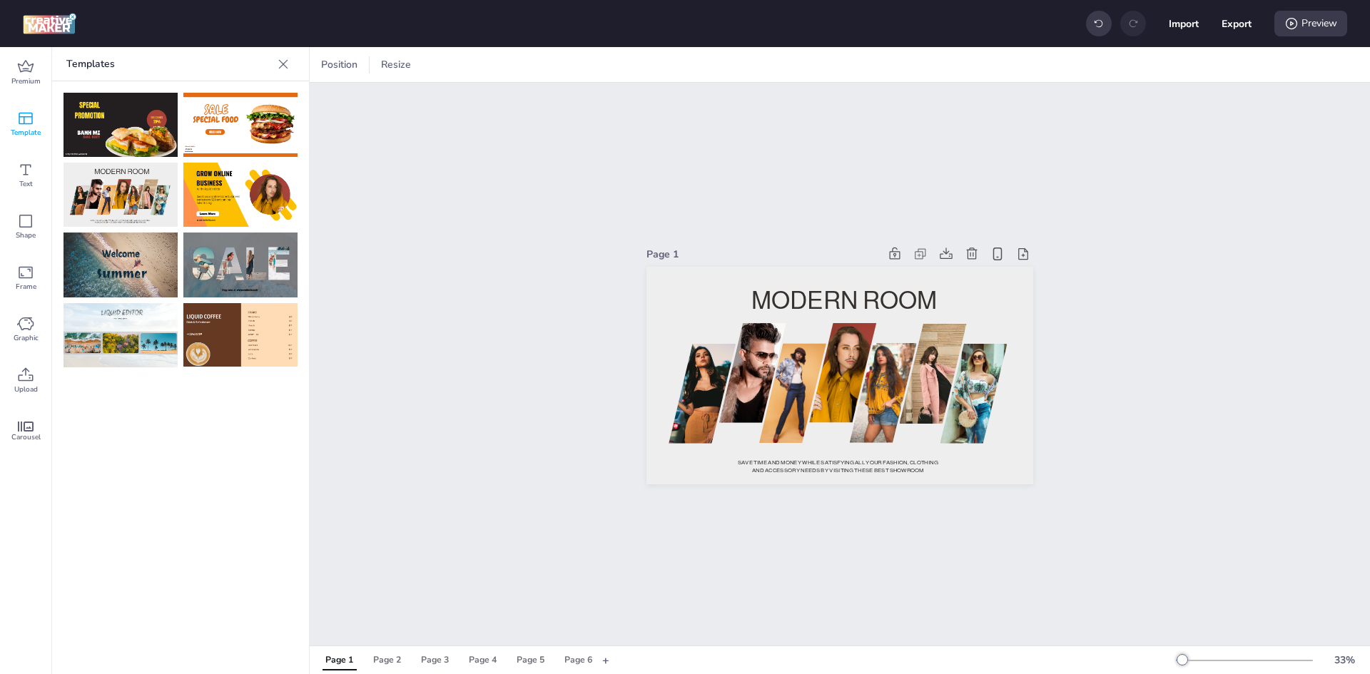
click at [149, 277] on img at bounding box center [121, 265] width 114 height 64
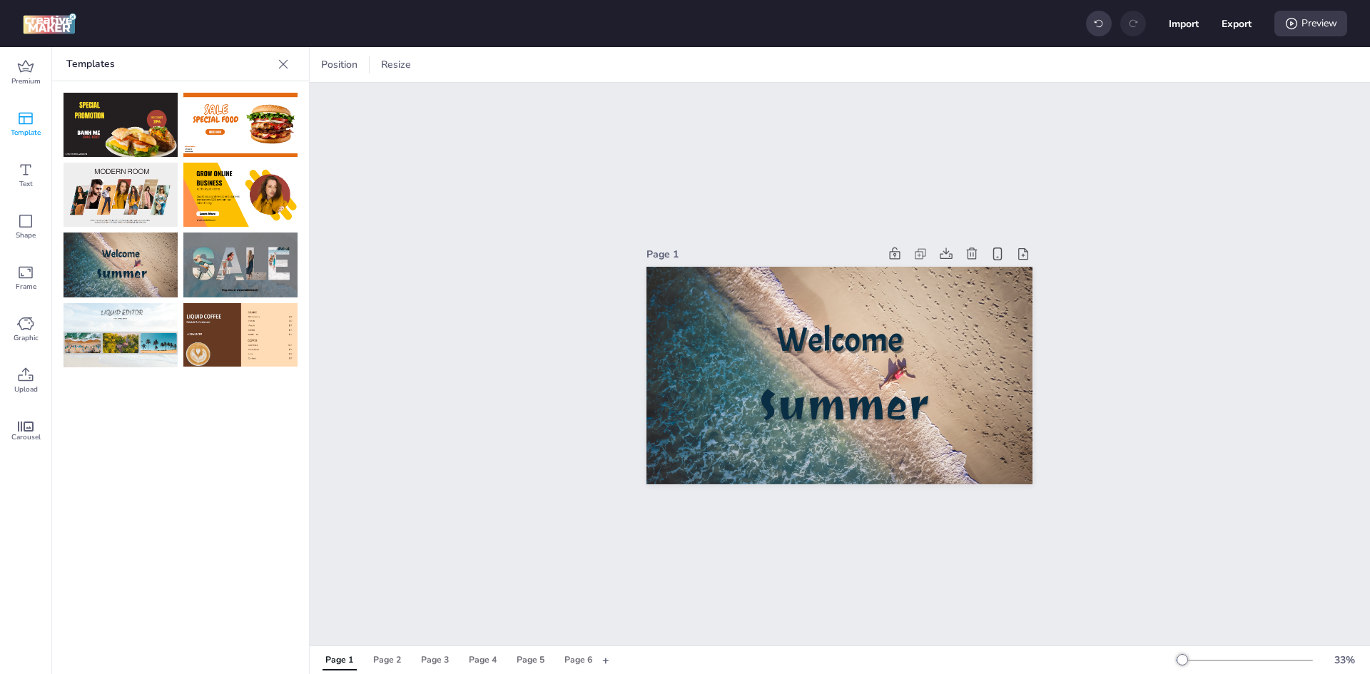
click at [245, 241] on img at bounding box center [240, 265] width 114 height 64
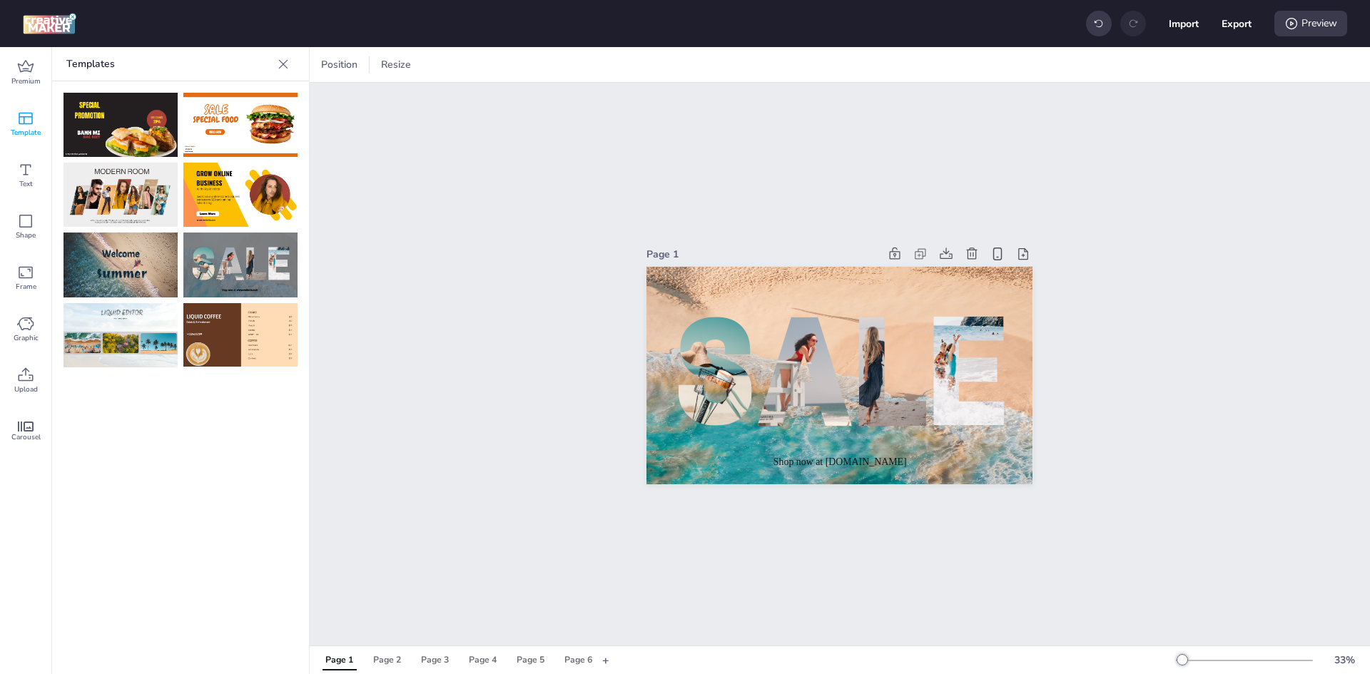
click at [242, 189] on img at bounding box center [240, 195] width 114 height 64
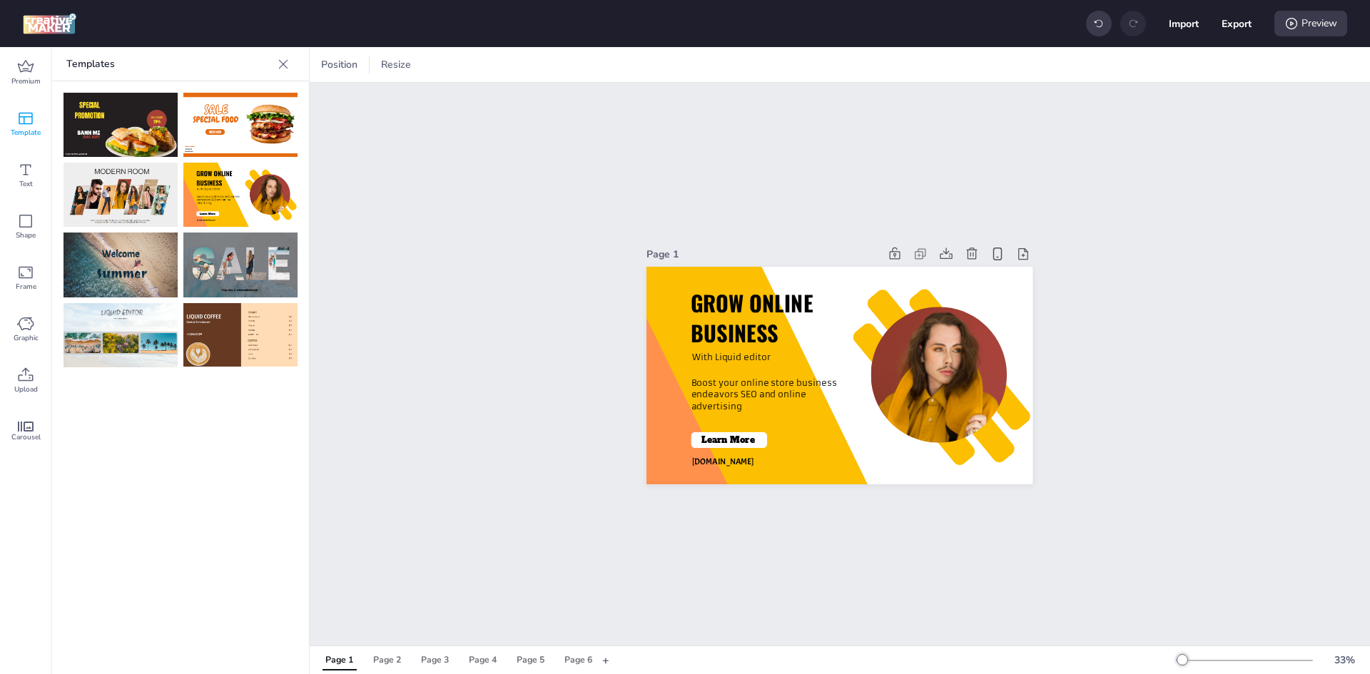
click at [231, 156] on img at bounding box center [240, 125] width 114 height 64
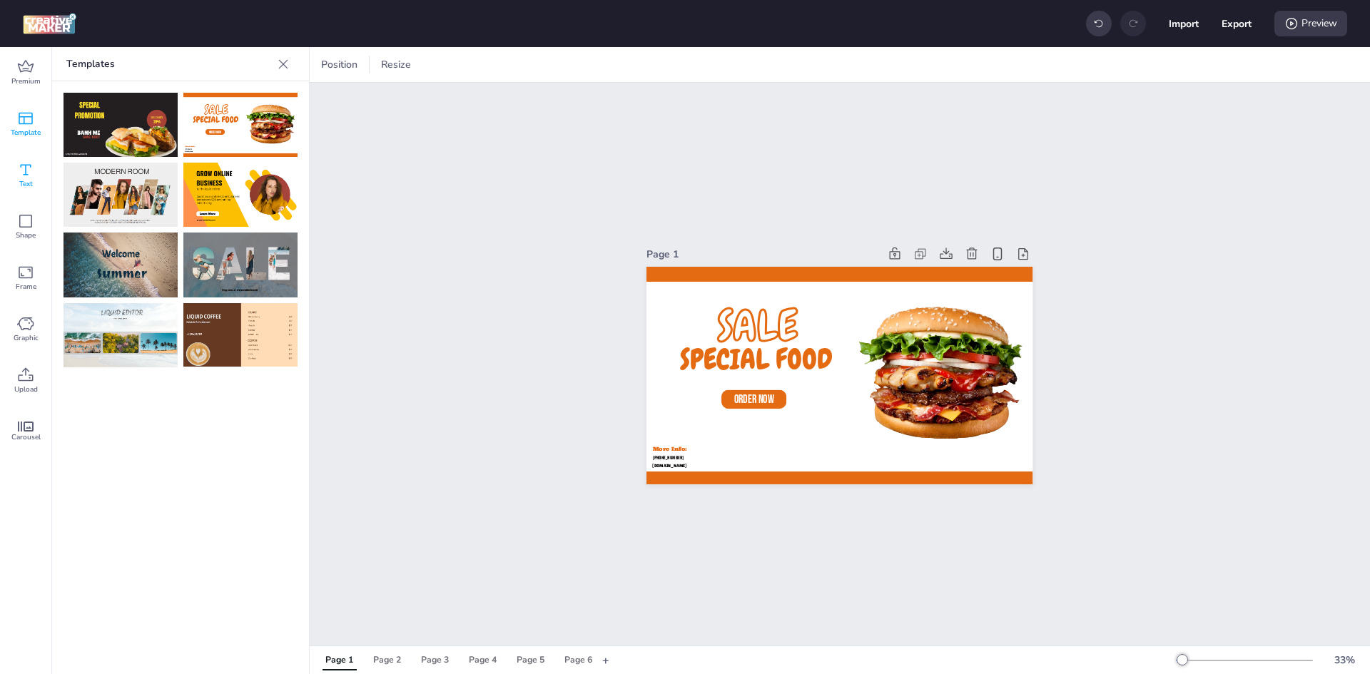
click at [14, 165] on div "Text" at bounding box center [25, 175] width 51 height 51
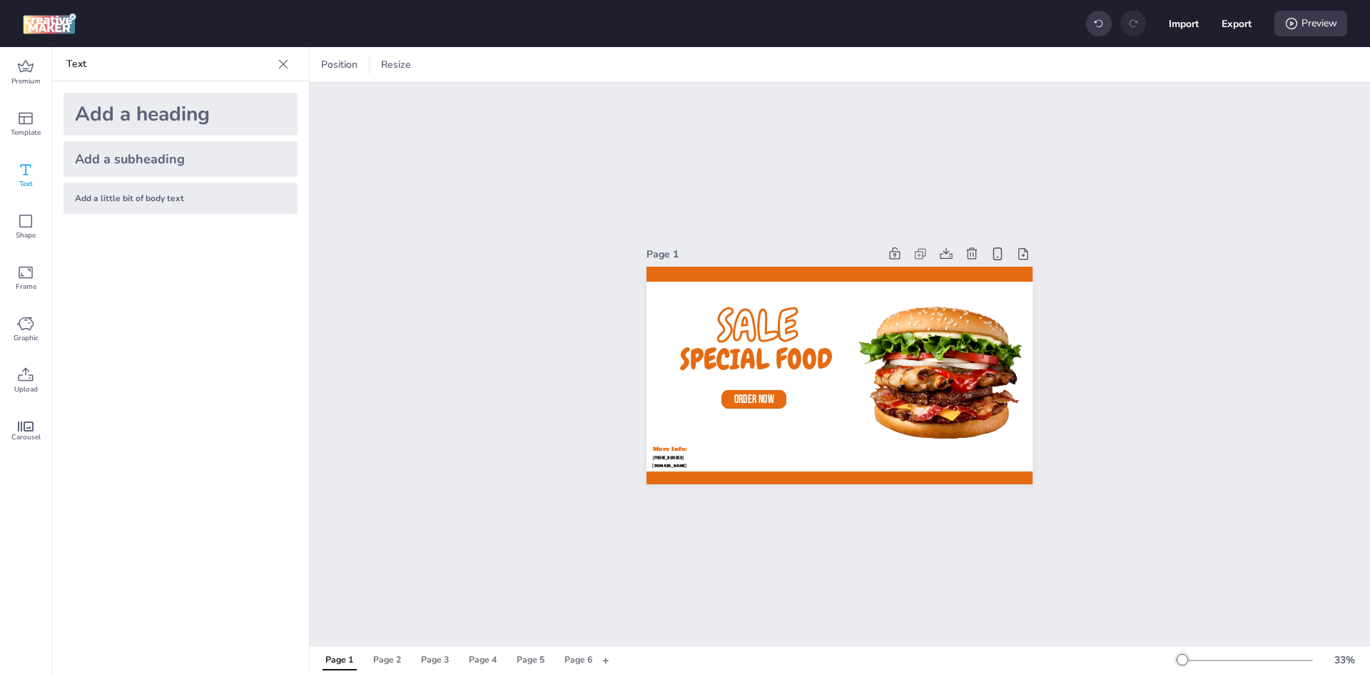
click at [93, 178] on div "Add a heading Add a subheading Add a little bit of body text" at bounding box center [180, 153] width 257 height 144
click at [104, 156] on div "Add a subheading" at bounding box center [181, 159] width 234 height 36
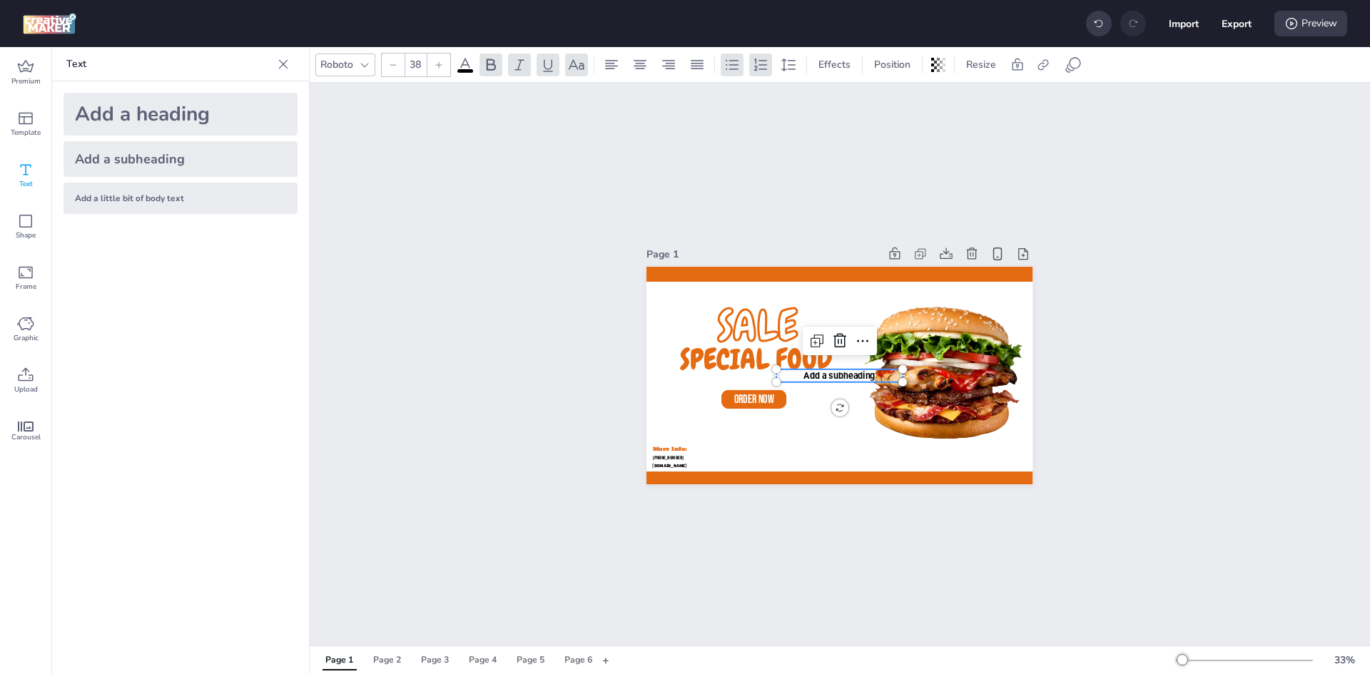
click at [105, 195] on div "Add a little bit of body text" at bounding box center [181, 198] width 234 height 31
type input "--"
click at [105, 195] on div "Add a little bit of body text" at bounding box center [181, 198] width 234 height 31
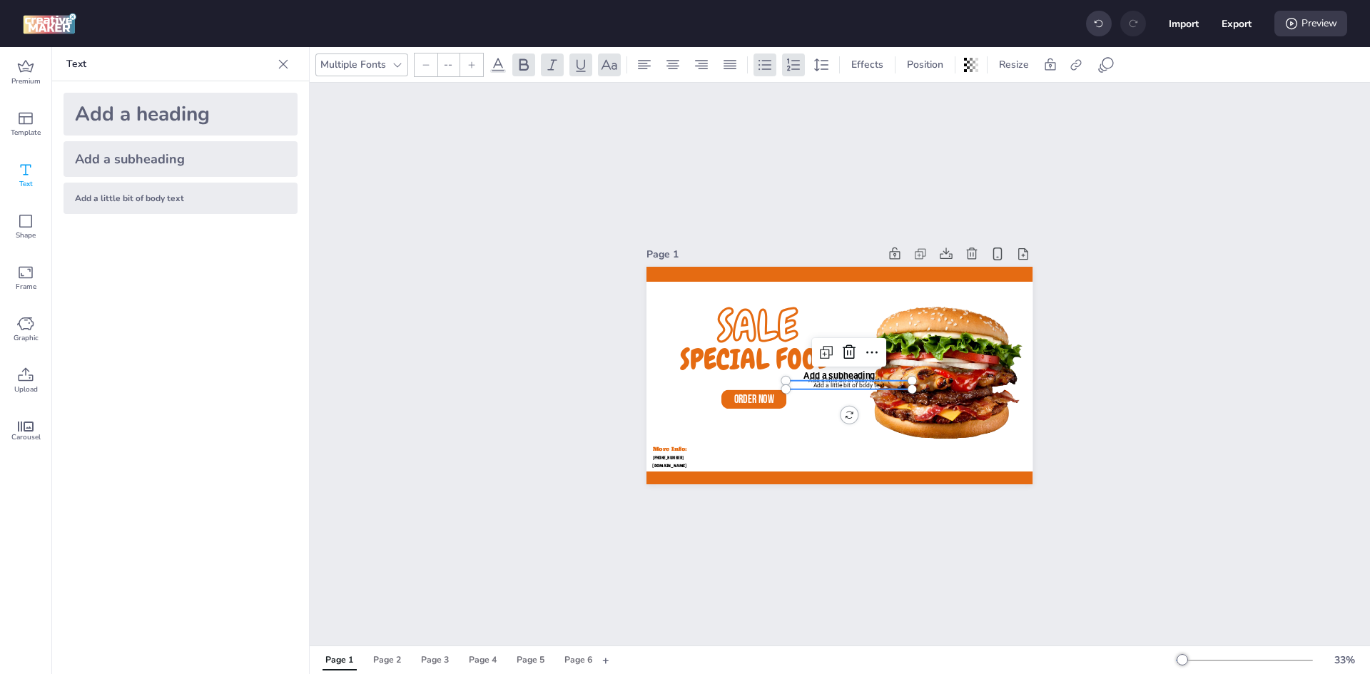
click at [105, 195] on div "Add a little bit of body text" at bounding box center [181, 198] width 234 height 31
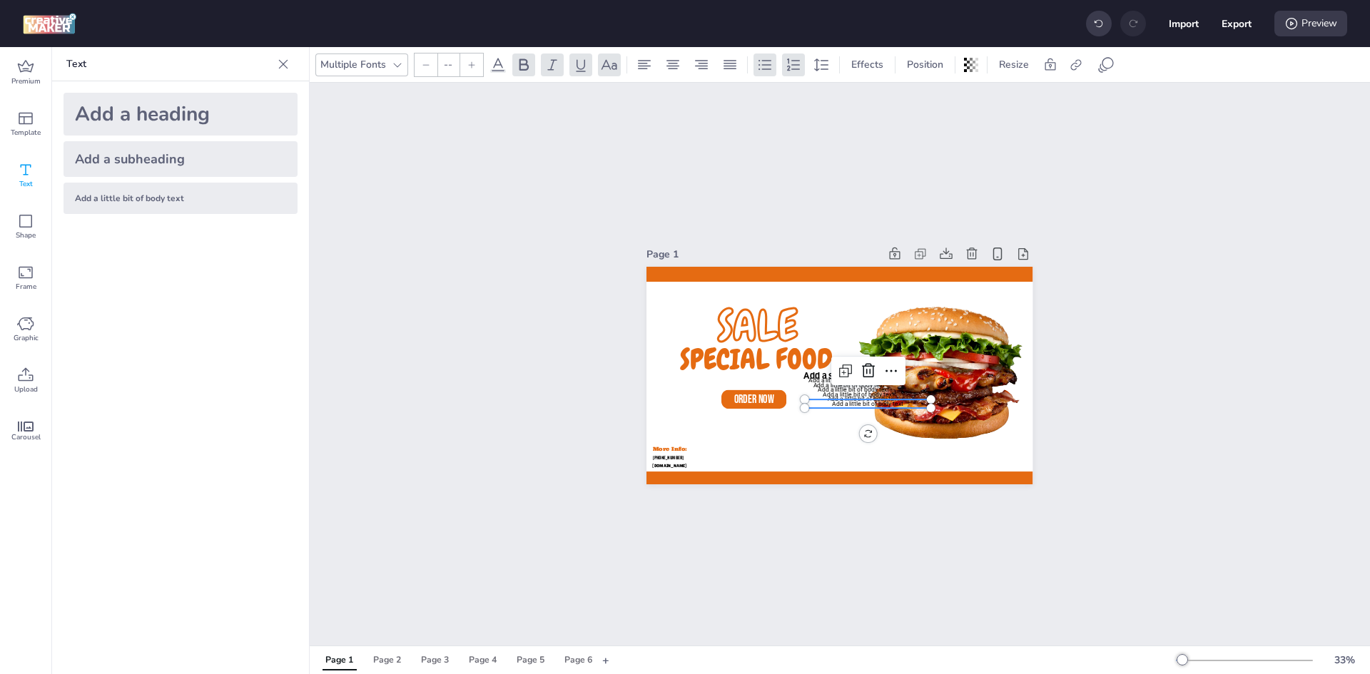
click at [105, 195] on div "Add a little bit of body text" at bounding box center [181, 198] width 234 height 31
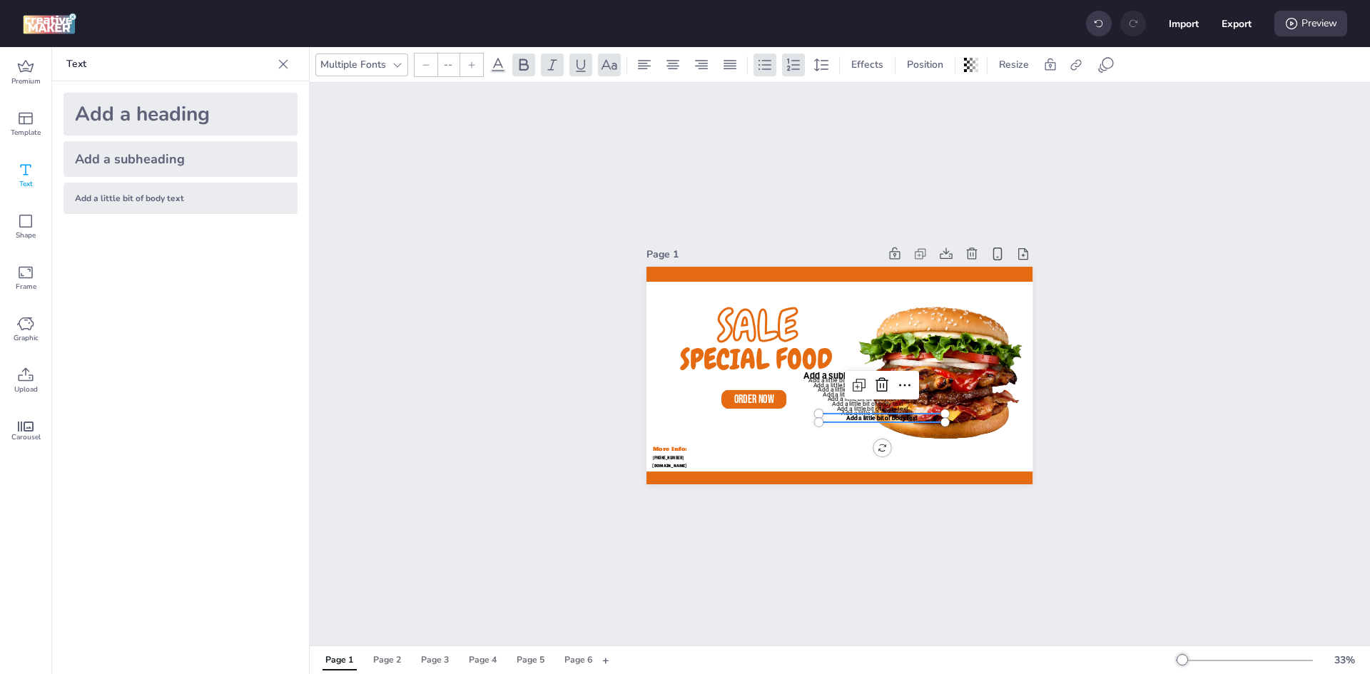
click at [105, 195] on div "Add a little bit of body text" at bounding box center [181, 198] width 234 height 31
click at [43, 208] on div "Shape" at bounding box center [25, 226] width 51 height 51
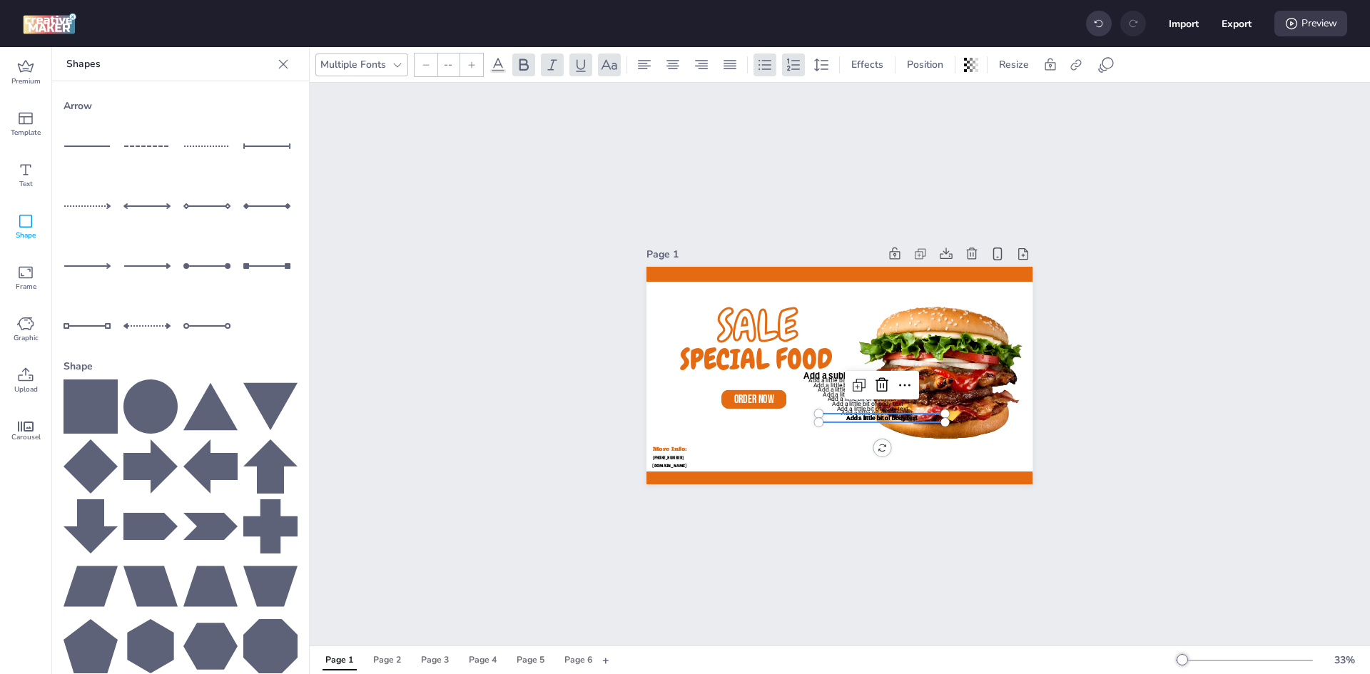
click at [102, 380] on icon at bounding box center [91, 407] width 54 height 54
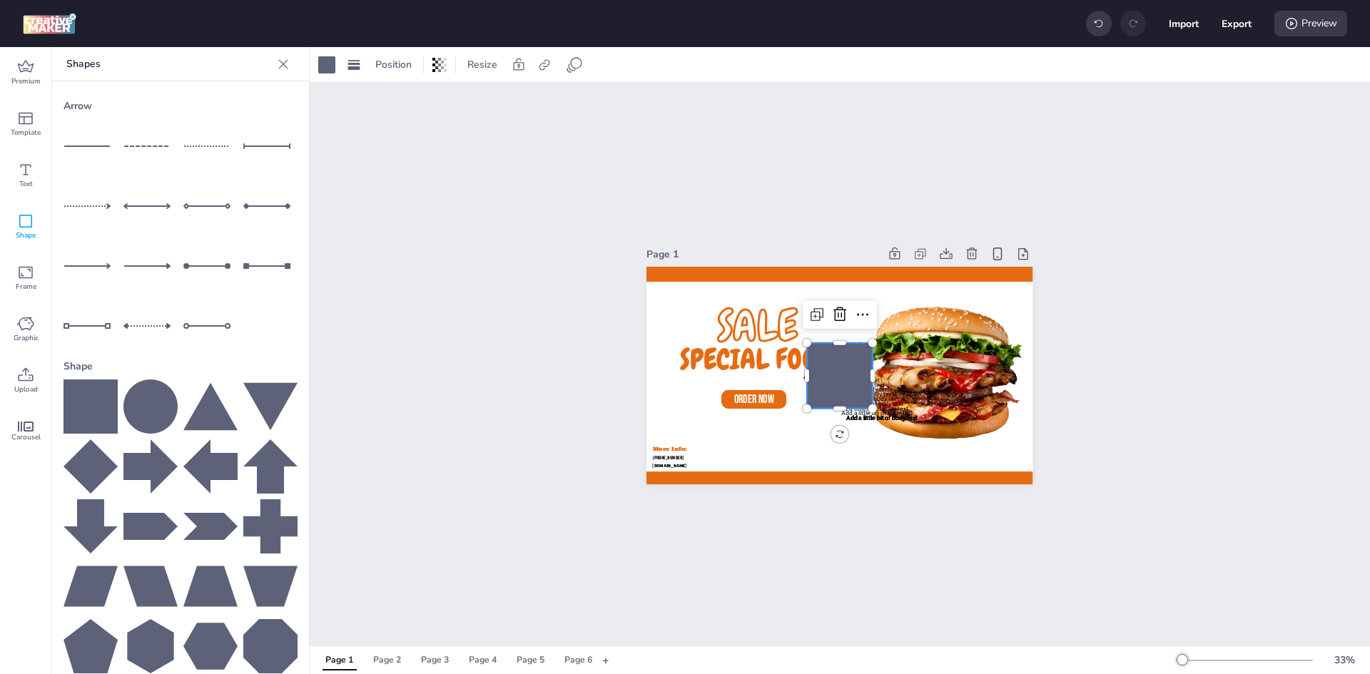
click at [174, 393] on div at bounding box center [181, 527] width 234 height 294
click at [194, 327] on div at bounding box center [210, 326] width 54 height 54
click at [221, 281] on div at bounding box center [210, 266] width 54 height 54
click at [216, 249] on div at bounding box center [210, 266] width 54 height 54
click at [133, 192] on div at bounding box center [150, 206] width 54 height 54
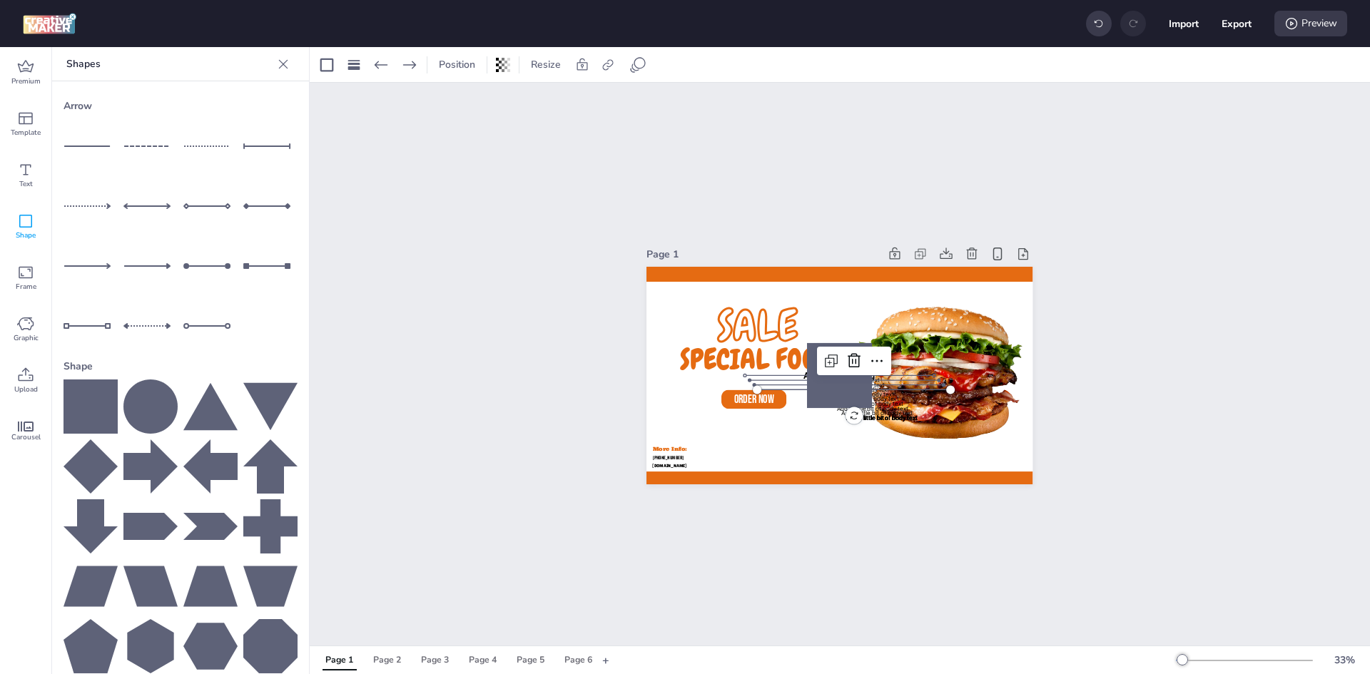
click at [68, 154] on div at bounding box center [91, 146] width 54 height 54
click at [31, 133] on span "Template" at bounding box center [26, 132] width 30 height 11
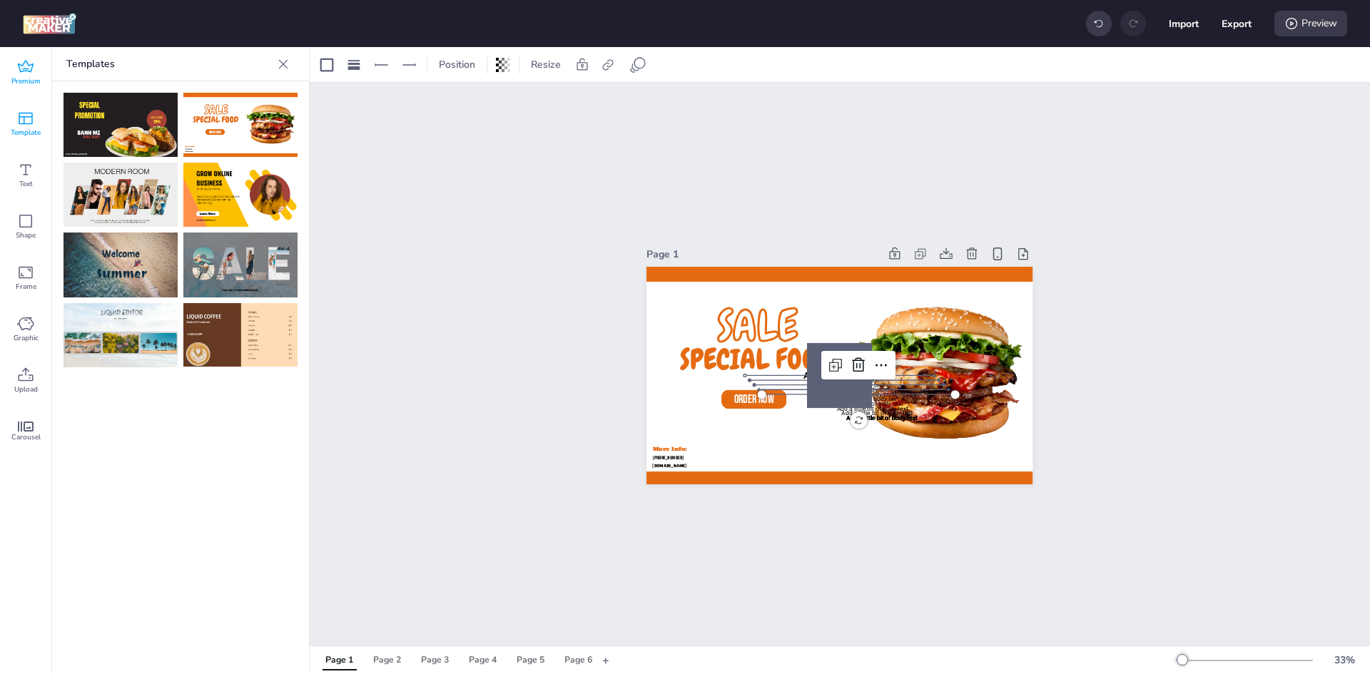
click at [6, 95] on div "Premium" at bounding box center [25, 72] width 51 height 51
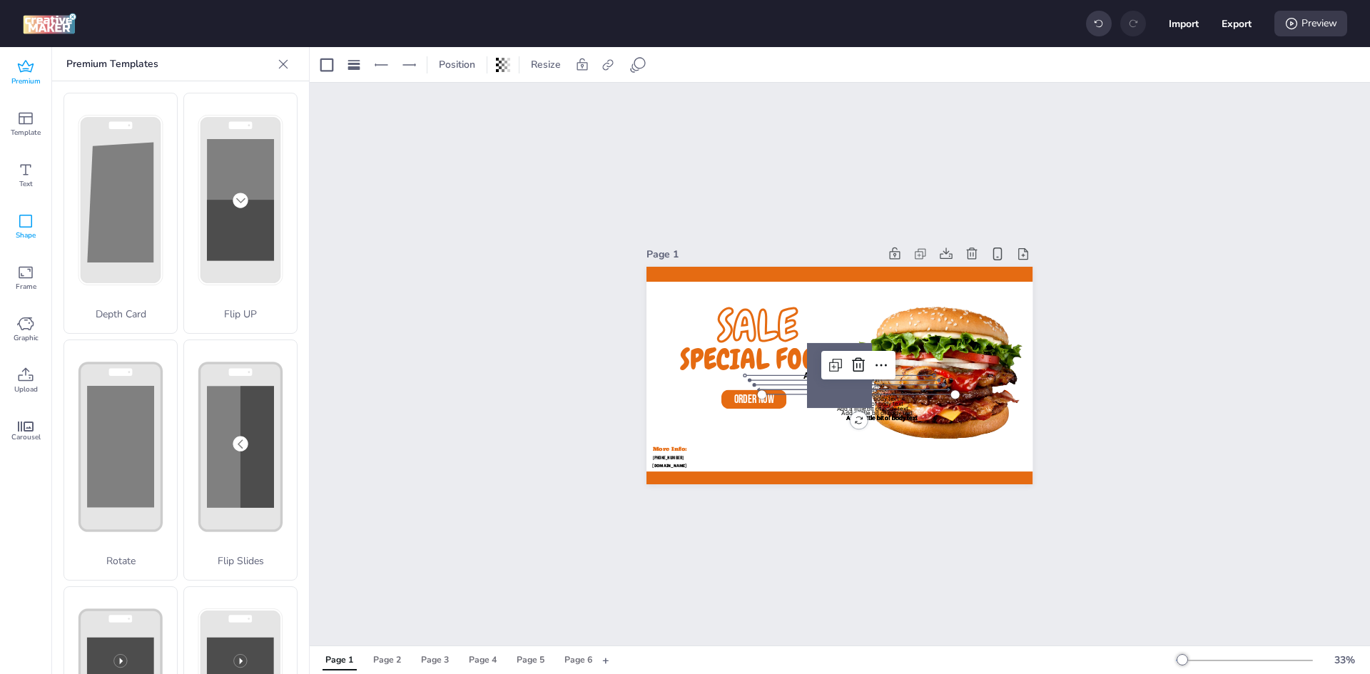
click at [0, 252] on div "Shape" at bounding box center [25, 226] width 51 height 51
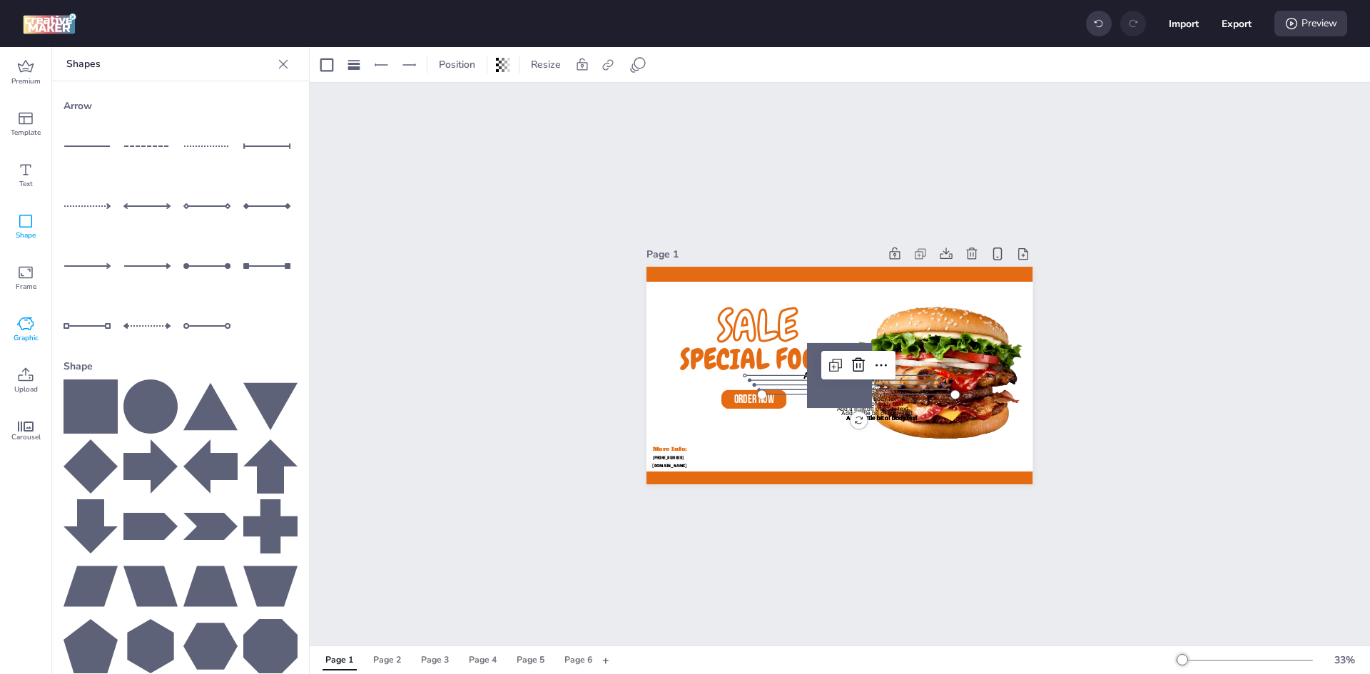
click at [4, 318] on div "Graphic" at bounding box center [25, 329] width 51 height 51
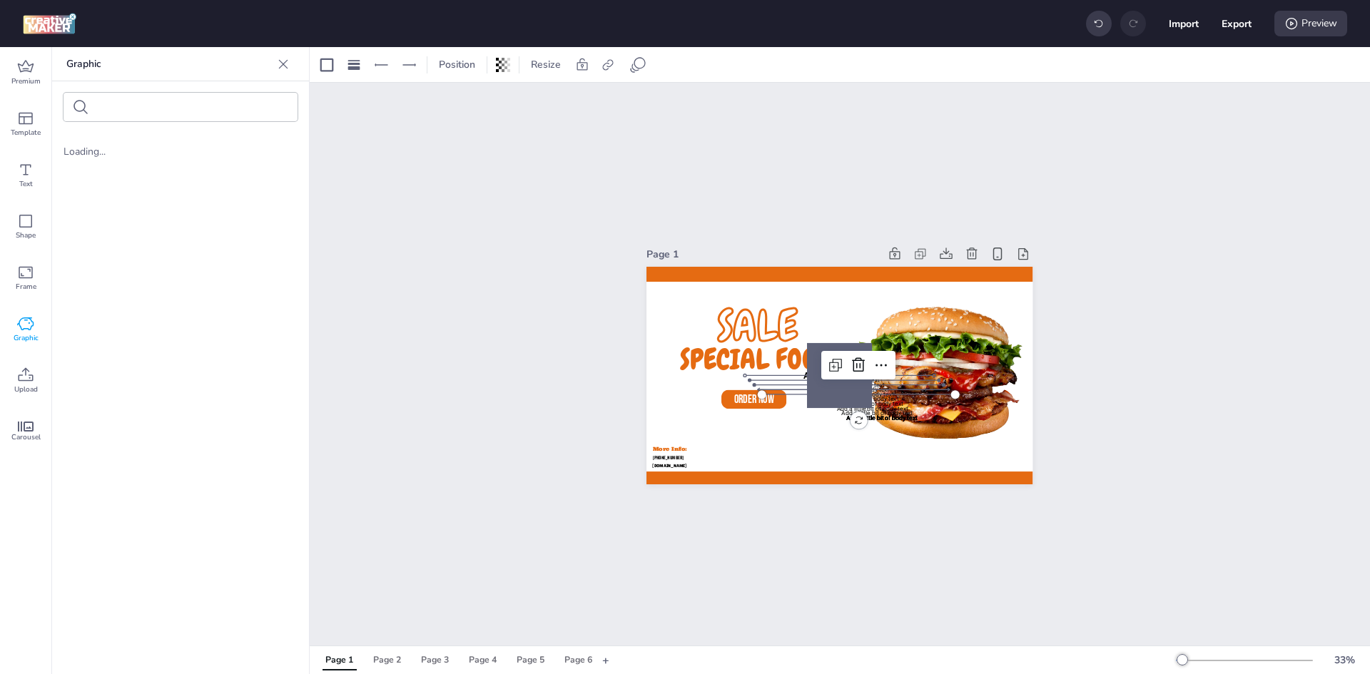
click at [24, 338] on span "Graphic" at bounding box center [26, 338] width 25 height 11
click at [81, 173] on div "Loading..." at bounding box center [180, 404] width 257 height 542
drag, startPoint x: 97, startPoint y: 146, endPoint x: 249, endPoint y: 128, distance: 153.0
click at [106, 147] on div "Loading..." at bounding box center [181, 151] width 234 height 15
